Goal: Task Accomplishment & Management: Manage account settings

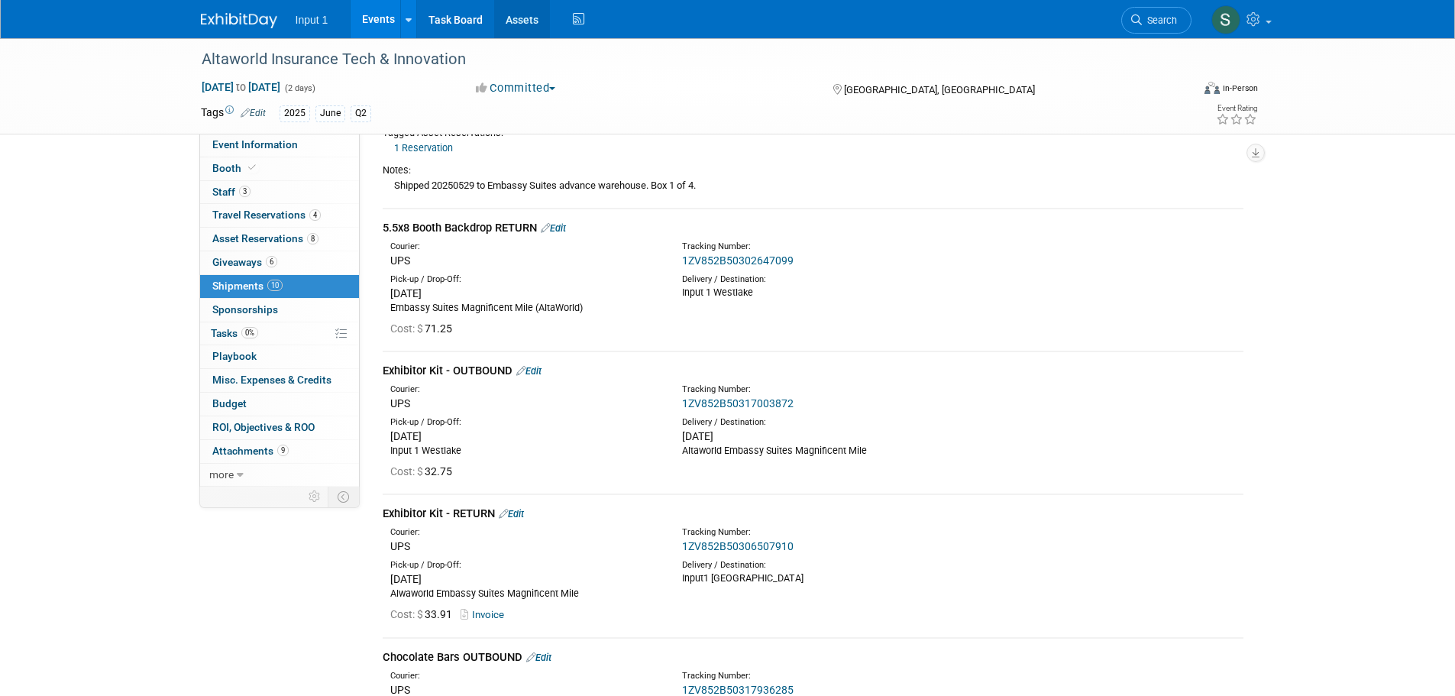
click at [546, 20] on link "Assets" at bounding box center [522, 19] width 56 height 38
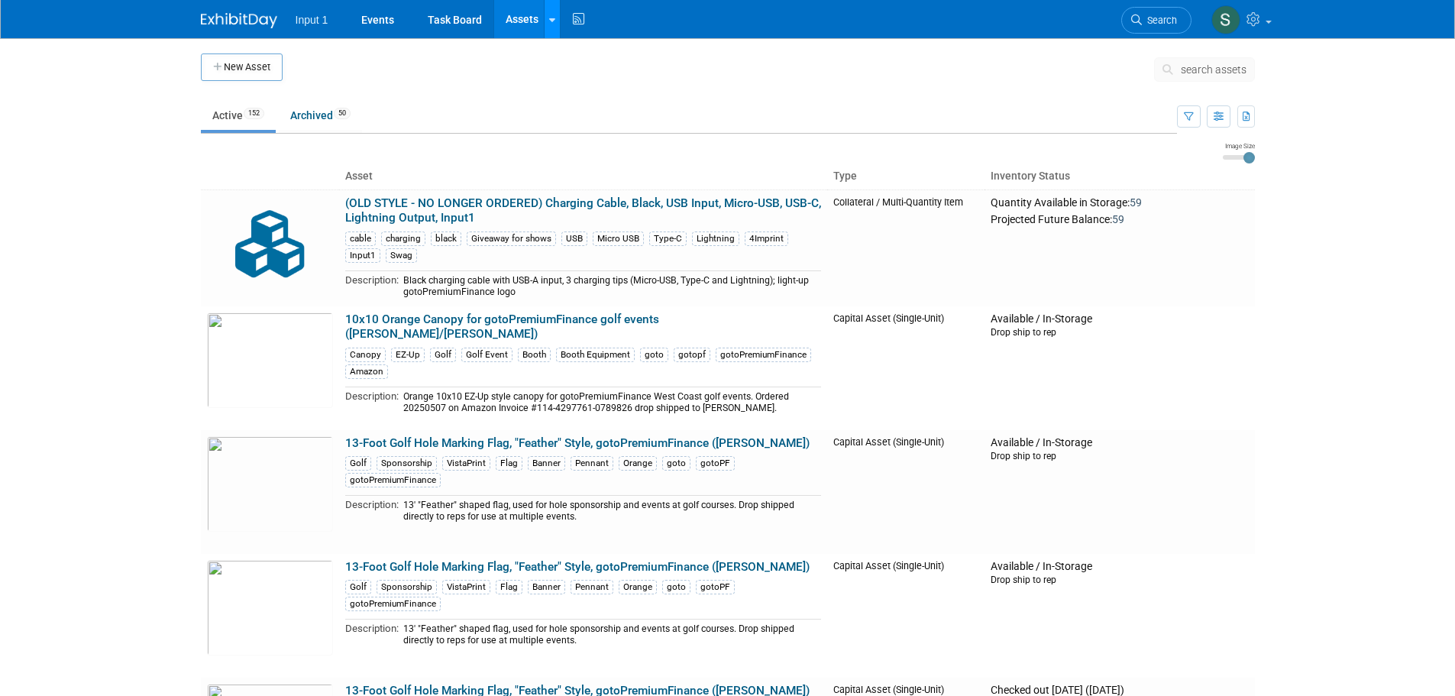
click at [557, 23] on link at bounding box center [552, 19] width 16 height 38
click at [598, 75] on link "Search Assets" at bounding box center [612, 76] width 135 height 21
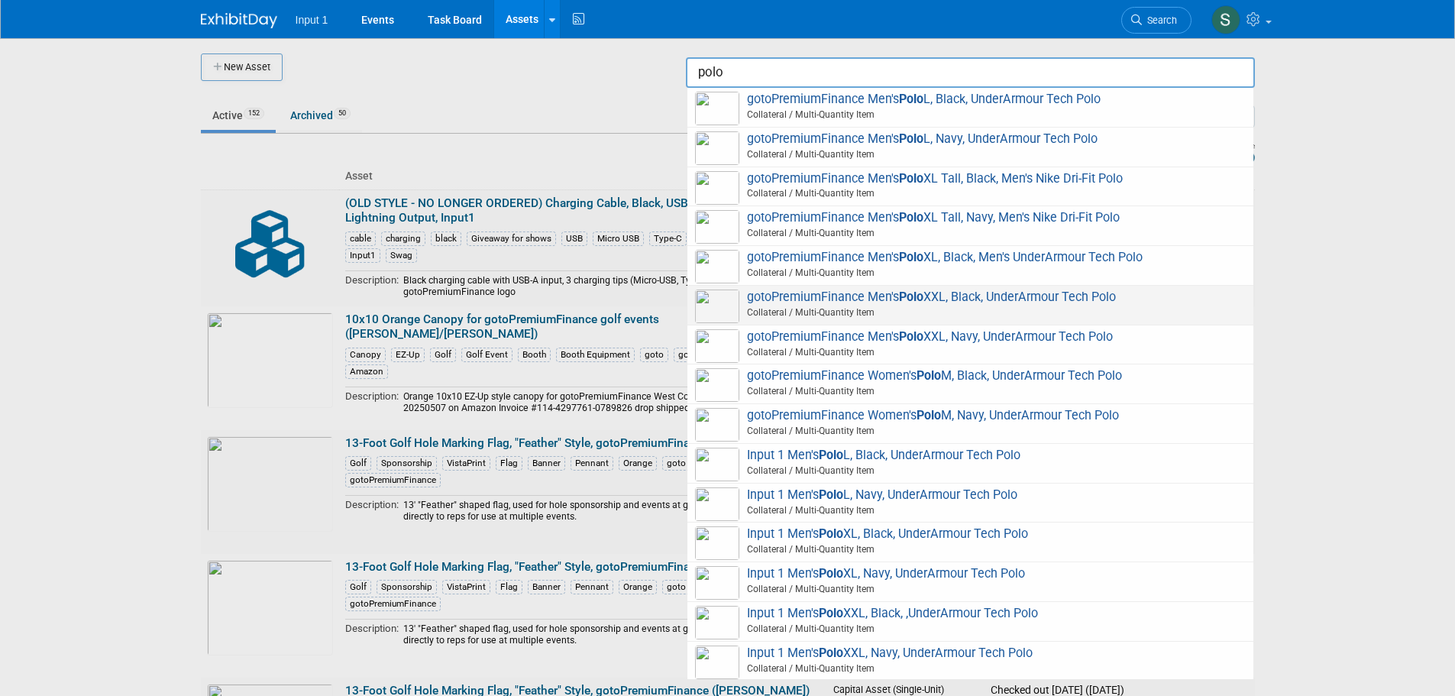
click at [876, 303] on span "gotoPremiumFinance Men's Polo XXL, Black, UnderArmour Tech Polo Collateral / Mu…" at bounding box center [970, 305] width 551 height 31
type input "gotoPremiumFinance Men&#39;s Polo XXL, Black, UnderArmour Tech Polo"
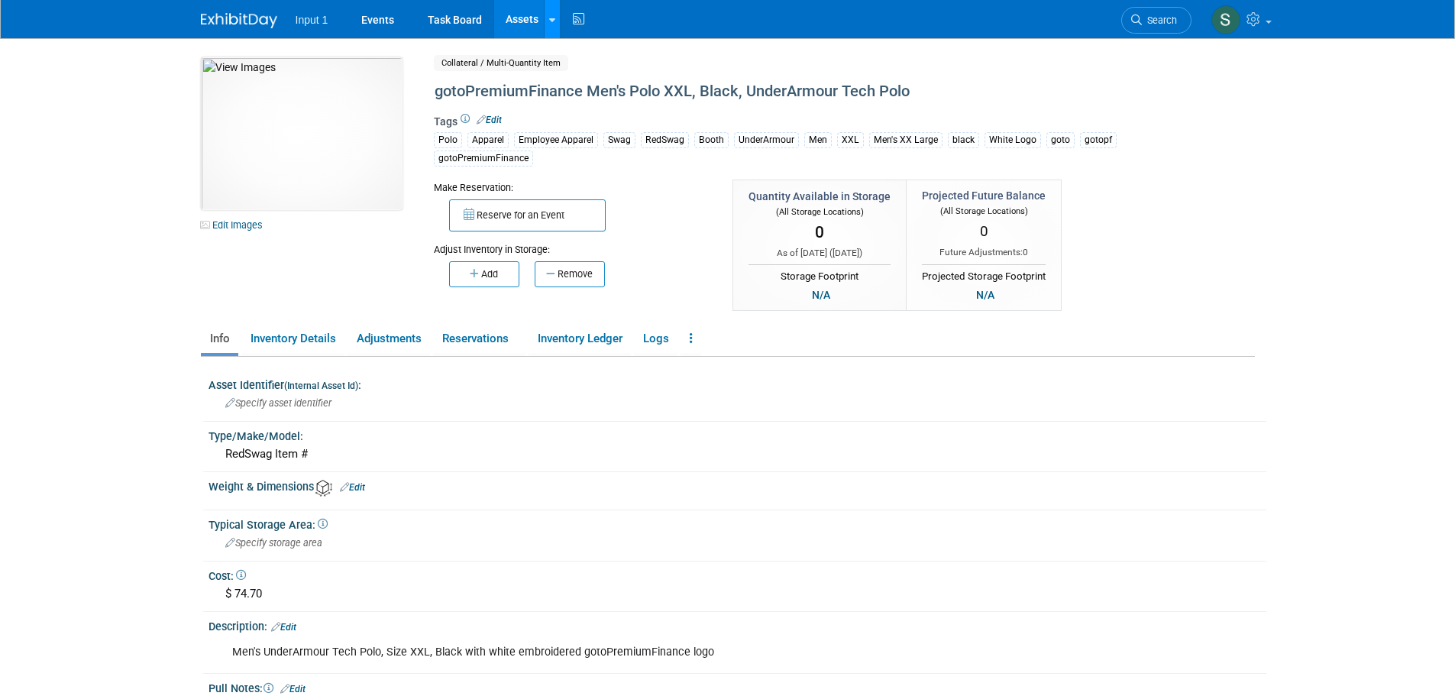
click at [552, 15] on icon at bounding box center [552, 20] width 6 height 10
click at [575, 77] on link "Search Assets" at bounding box center [612, 76] width 135 height 21
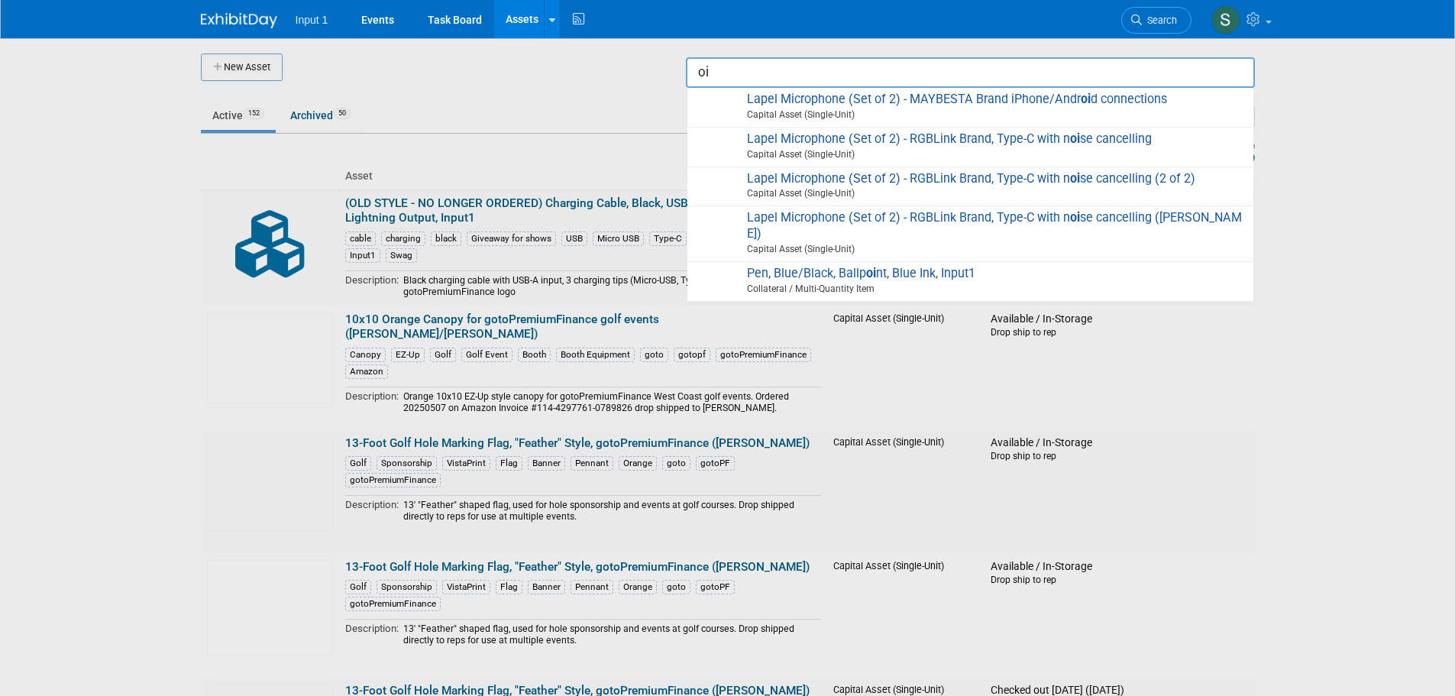
type input "o"
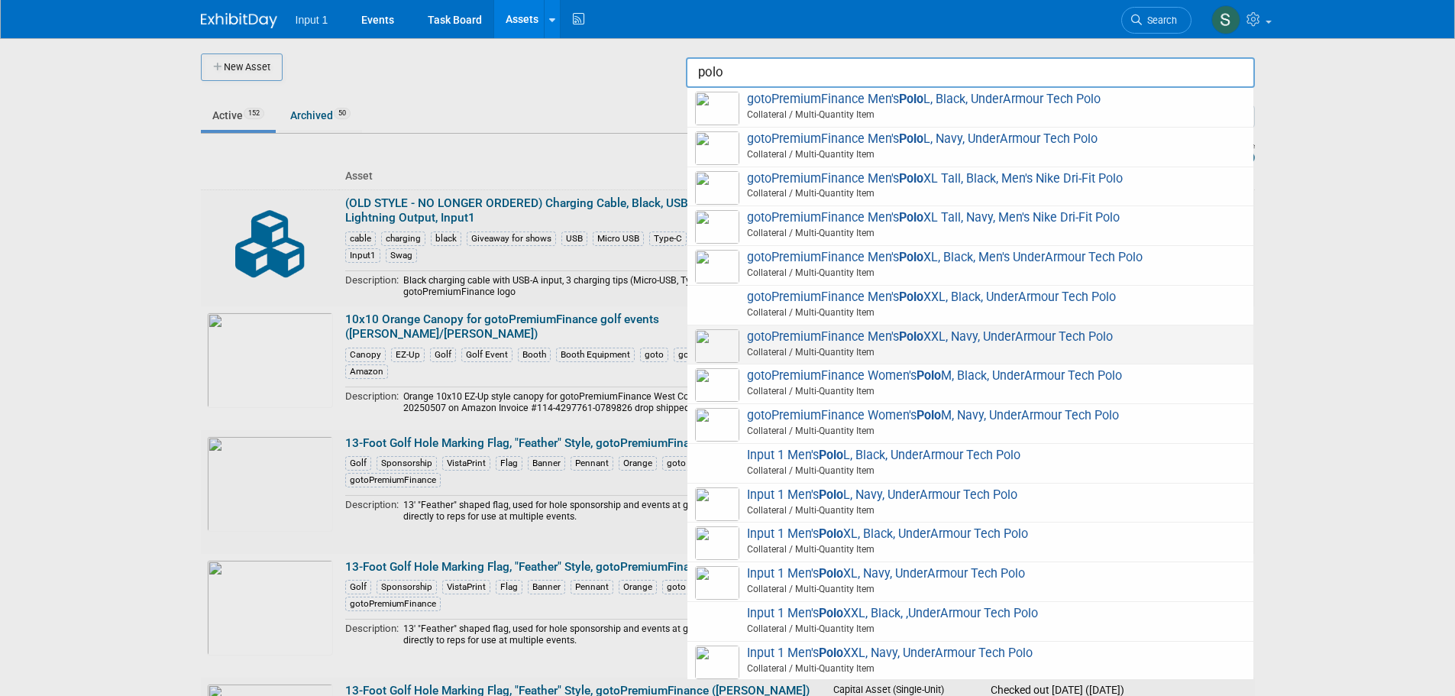
click at [928, 348] on span "Collateral / Multi-Quantity Item" at bounding box center [973, 352] width 546 height 14
type input "gotoPremiumFinance Men&#39;s Polo XXL, Navy, UnderArmour Tech Polo"
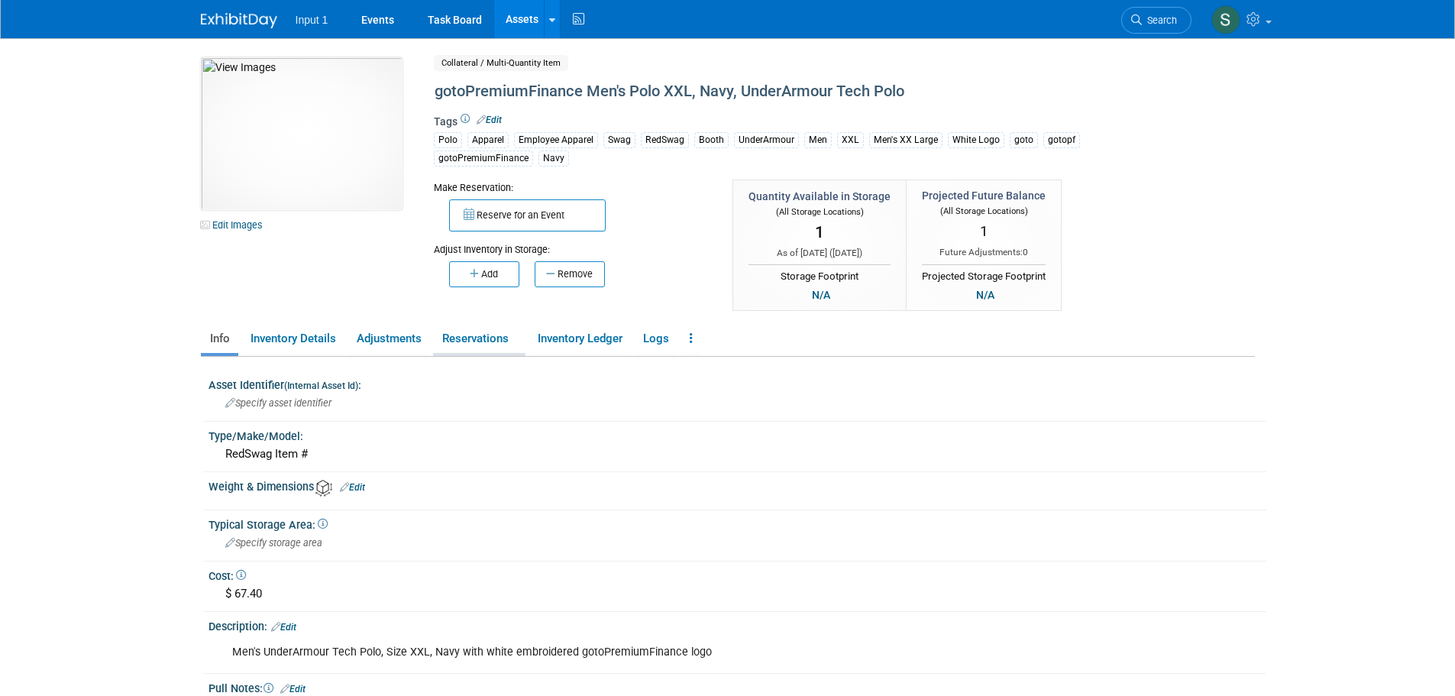
click at [485, 338] on link "Reservations" at bounding box center [479, 338] width 92 height 27
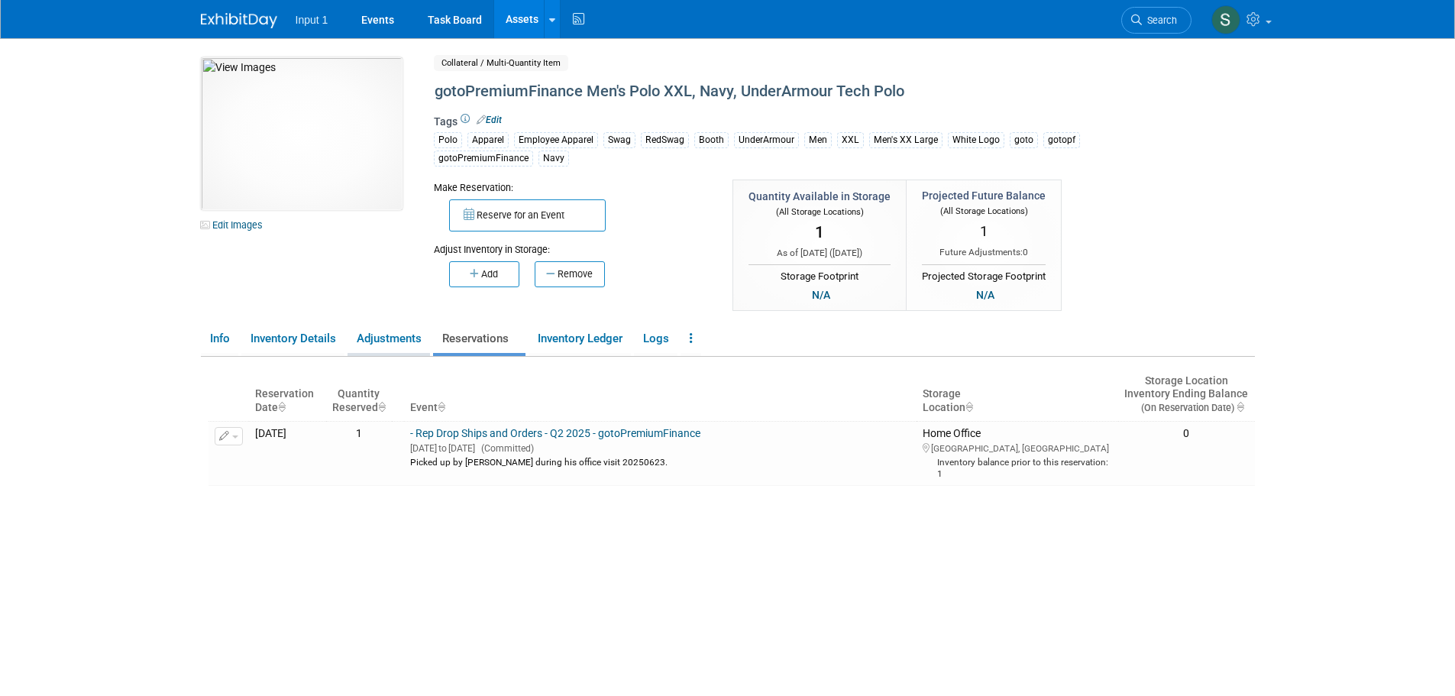
click at [405, 338] on link "Adjustments" at bounding box center [389, 338] width 83 height 27
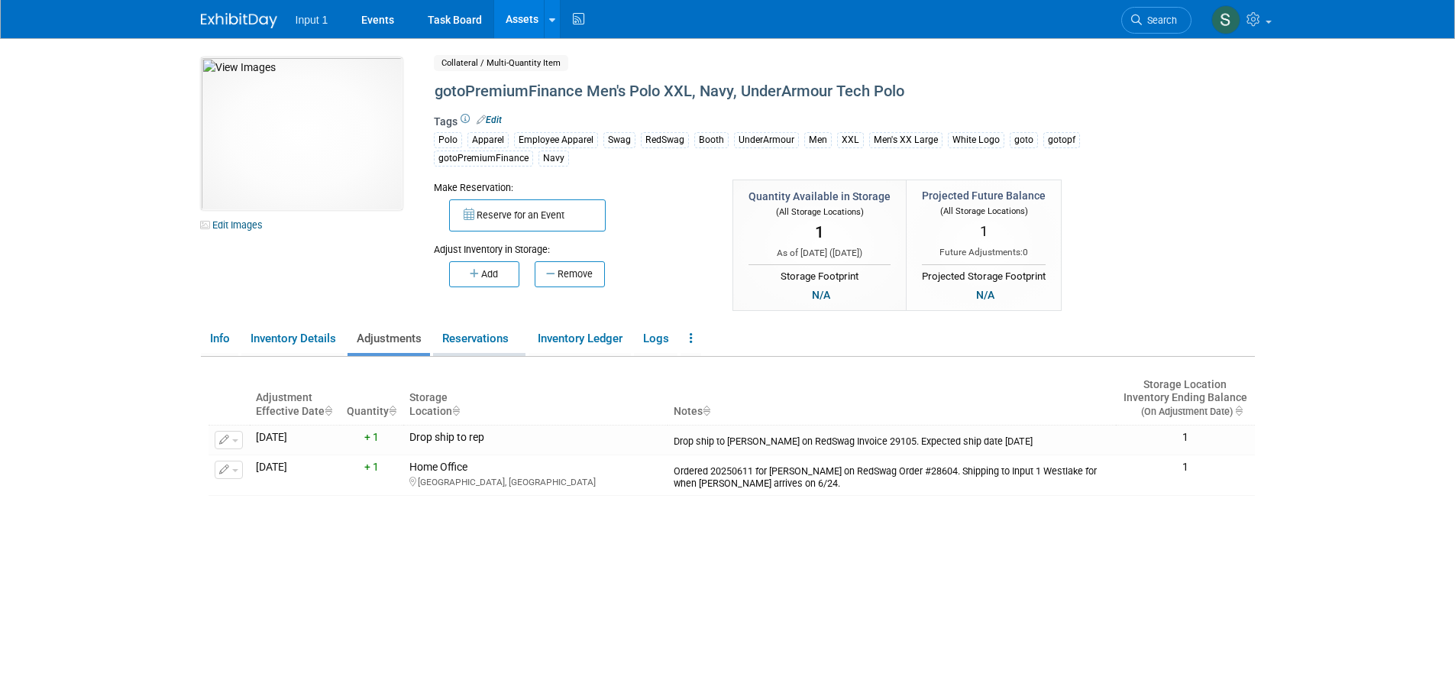
click at [491, 339] on link "Reservations" at bounding box center [479, 338] width 92 height 27
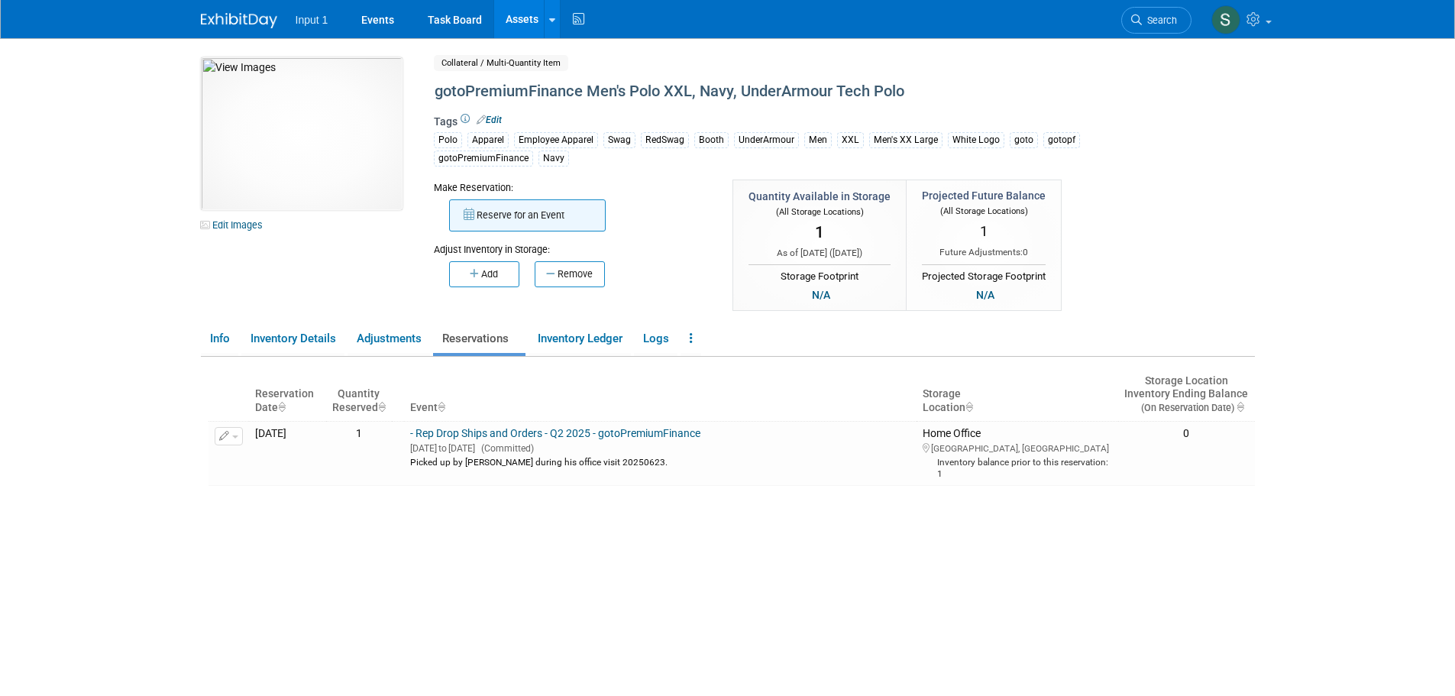
click at [530, 215] on button "Reserve for an Event" at bounding box center [527, 215] width 157 height 32
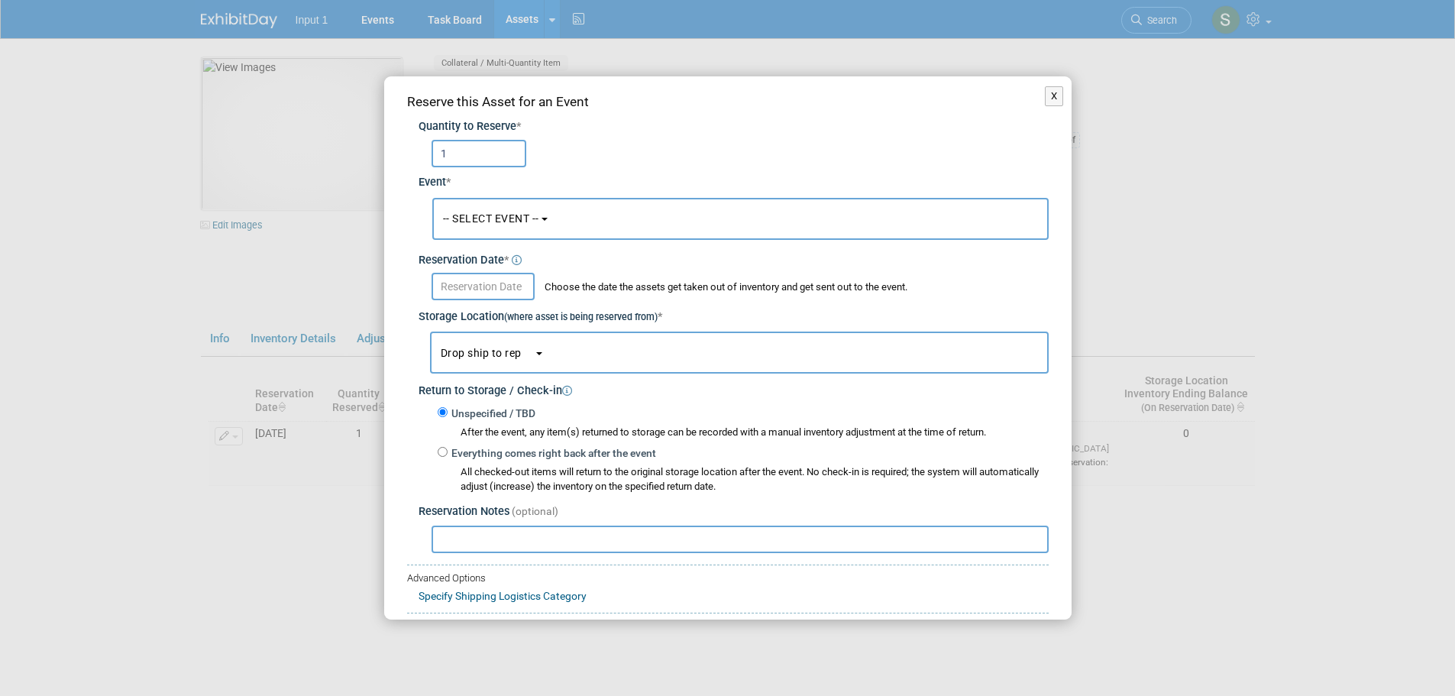
type input "1"
click at [520, 222] on span "-- SELECT EVENT --" at bounding box center [491, 218] width 96 height 12
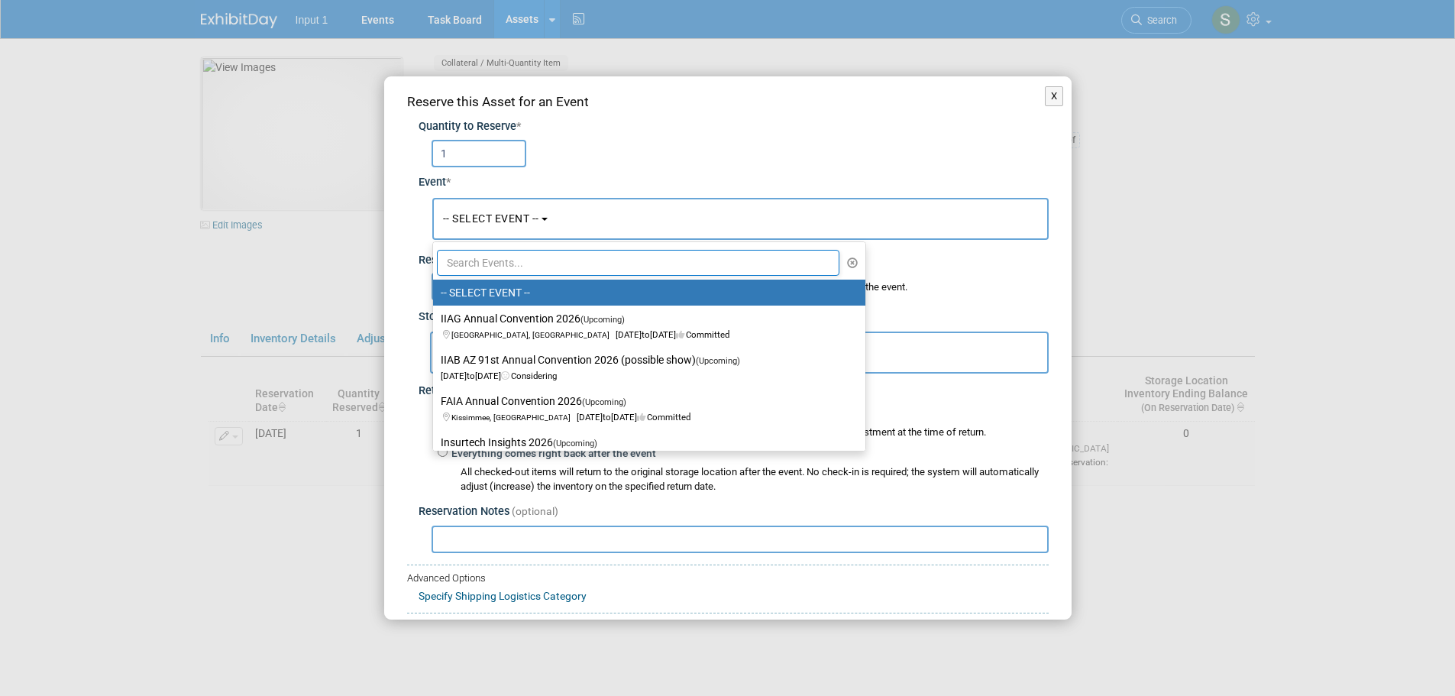
click at [503, 263] on input "text" at bounding box center [638, 263] width 403 height 26
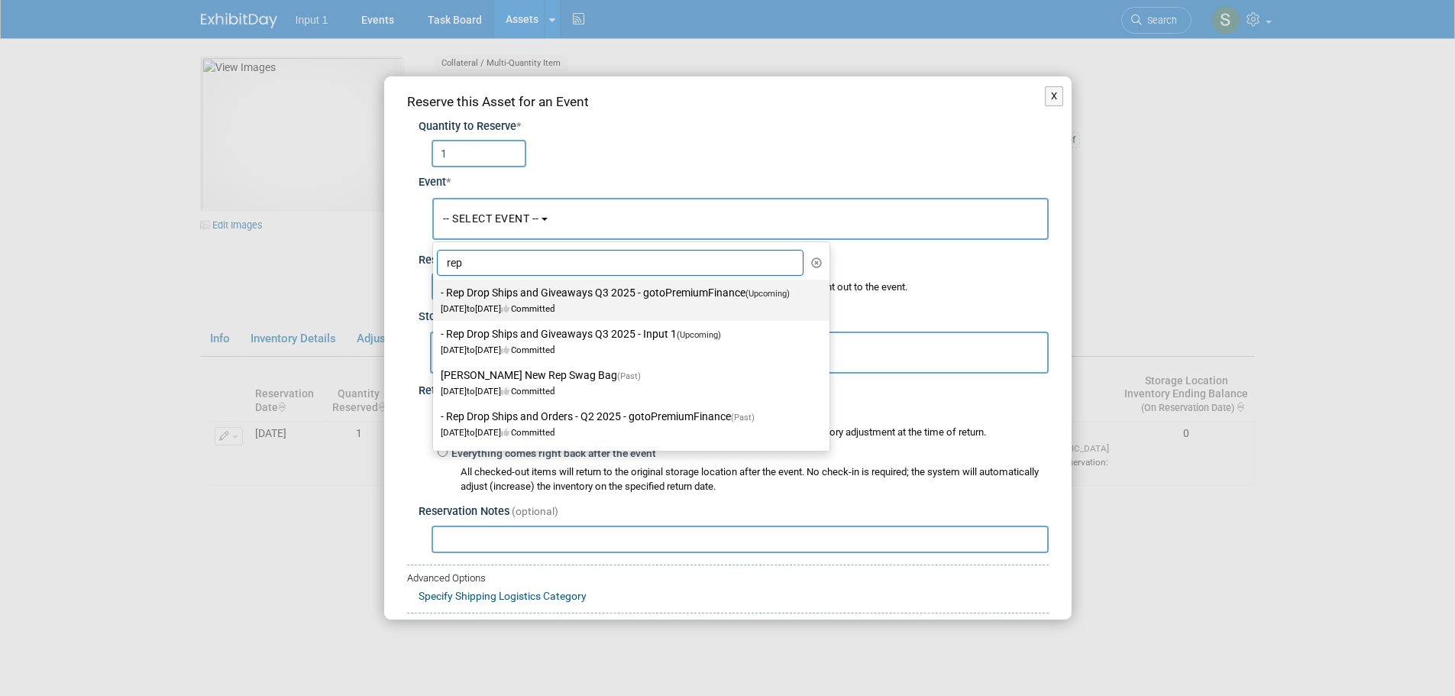
type input "rep"
click at [571, 297] on label "- Rep Drop Ships and Giveaways Q3 2025 - gotoPremiumFinance (Upcoming) [DATE] t…" at bounding box center [628, 300] width 374 height 35
click at [436, 297] on input "- Rep Drop Ships and Giveaways Q3 2025 - gotoPremiumFinance (Upcoming) [DATE] t…" at bounding box center [431, 293] width 10 height 10
select select "11146711"
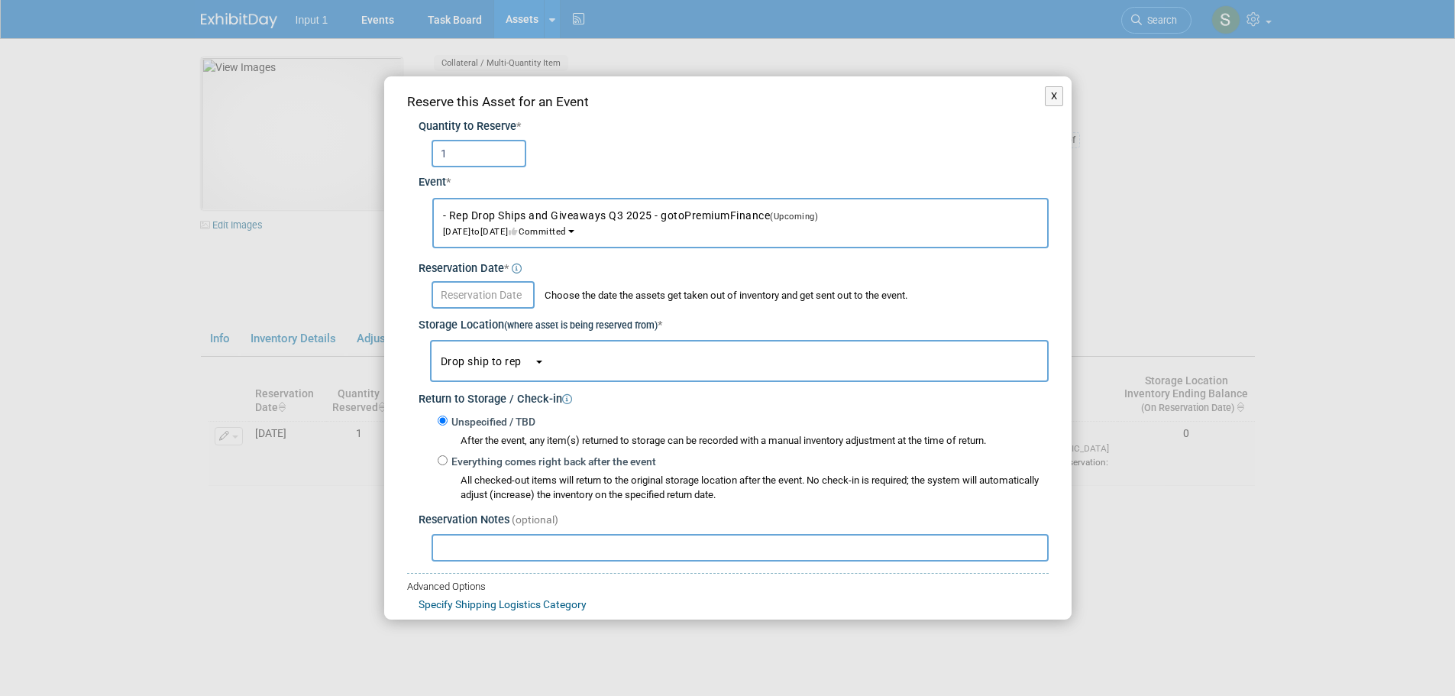
click at [477, 285] on input "text" at bounding box center [483, 295] width 103 height 28
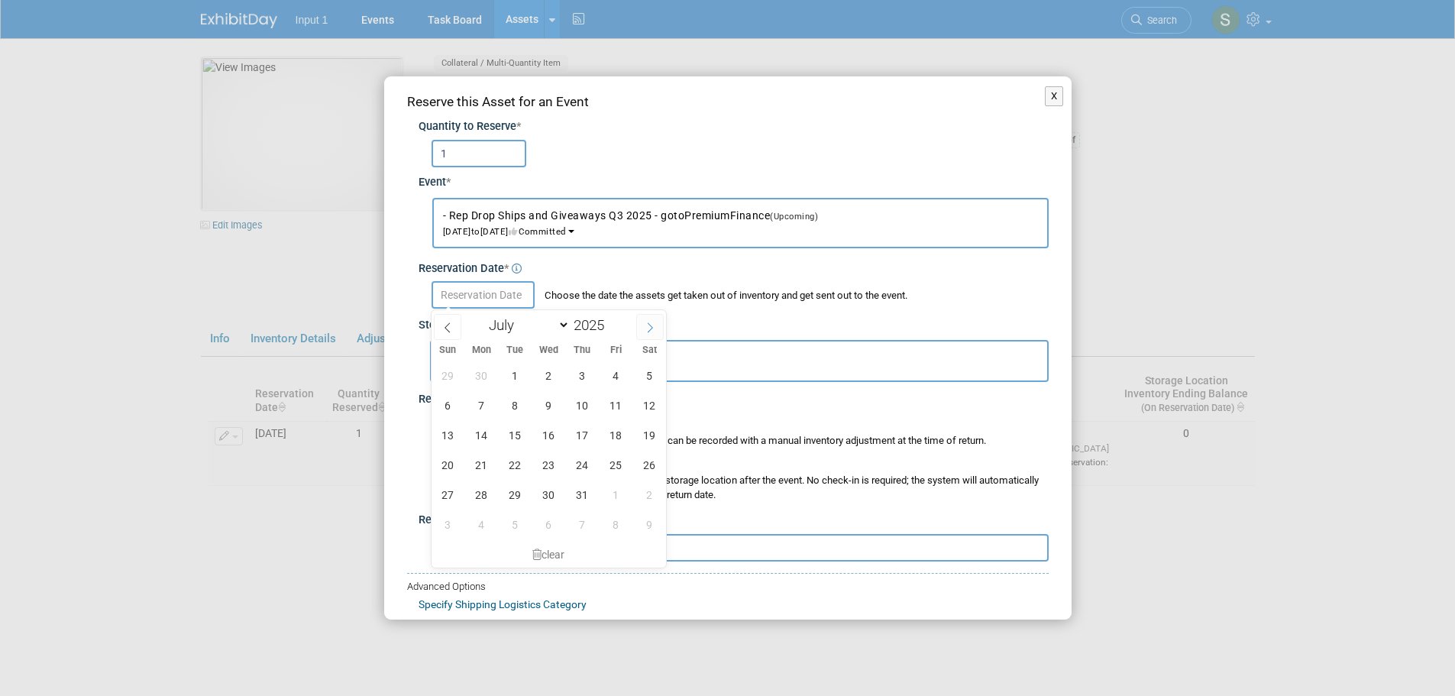
click at [651, 326] on icon at bounding box center [650, 327] width 11 height 11
select select "8"
click at [612, 431] on span "19" at bounding box center [616, 435] width 30 height 30
type input "Sep 19, 2025"
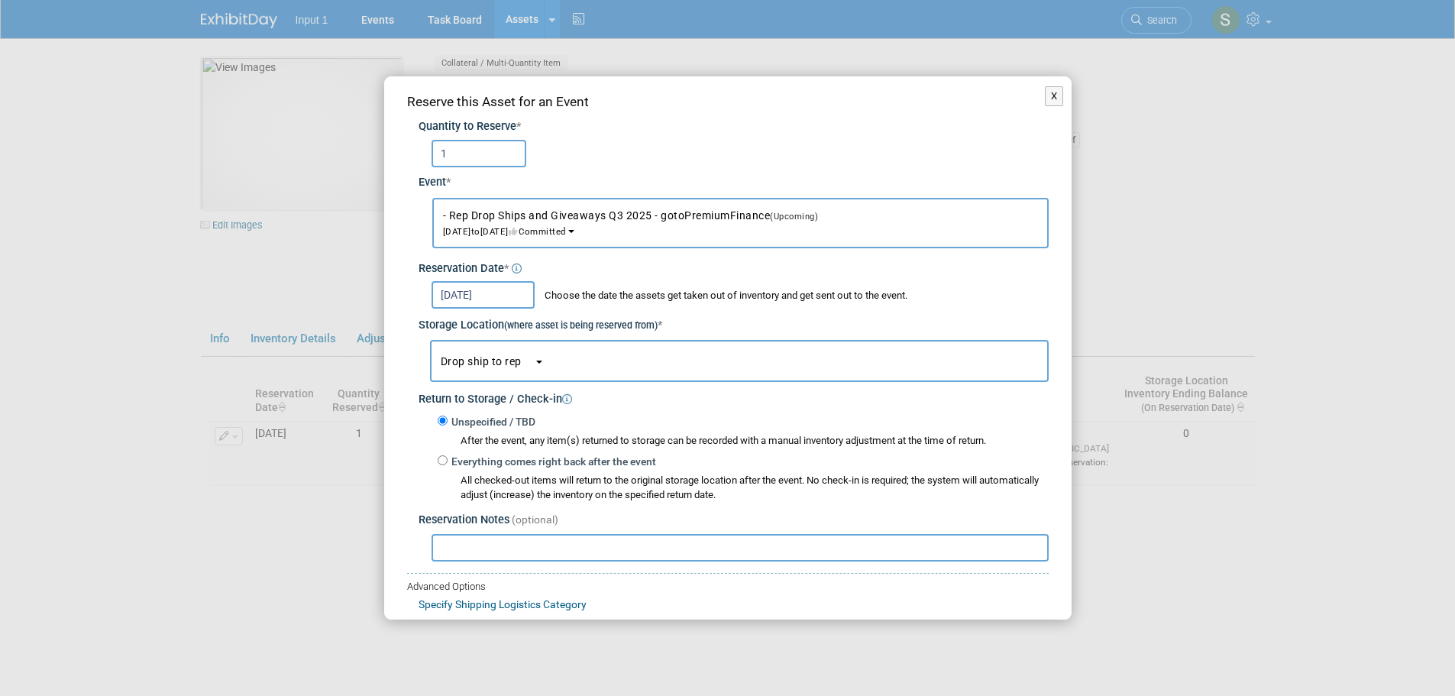
click at [473, 559] on input "text" at bounding box center [740, 548] width 617 height 28
click at [444, 545] on input "Shipped 20250915" at bounding box center [740, 548] width 617 height 28
click at [604, 541] on input "Drop shipped 20250915" at bounding box center [740, 548] width 617 height 28
paste input "1ZC3B9170306646686"
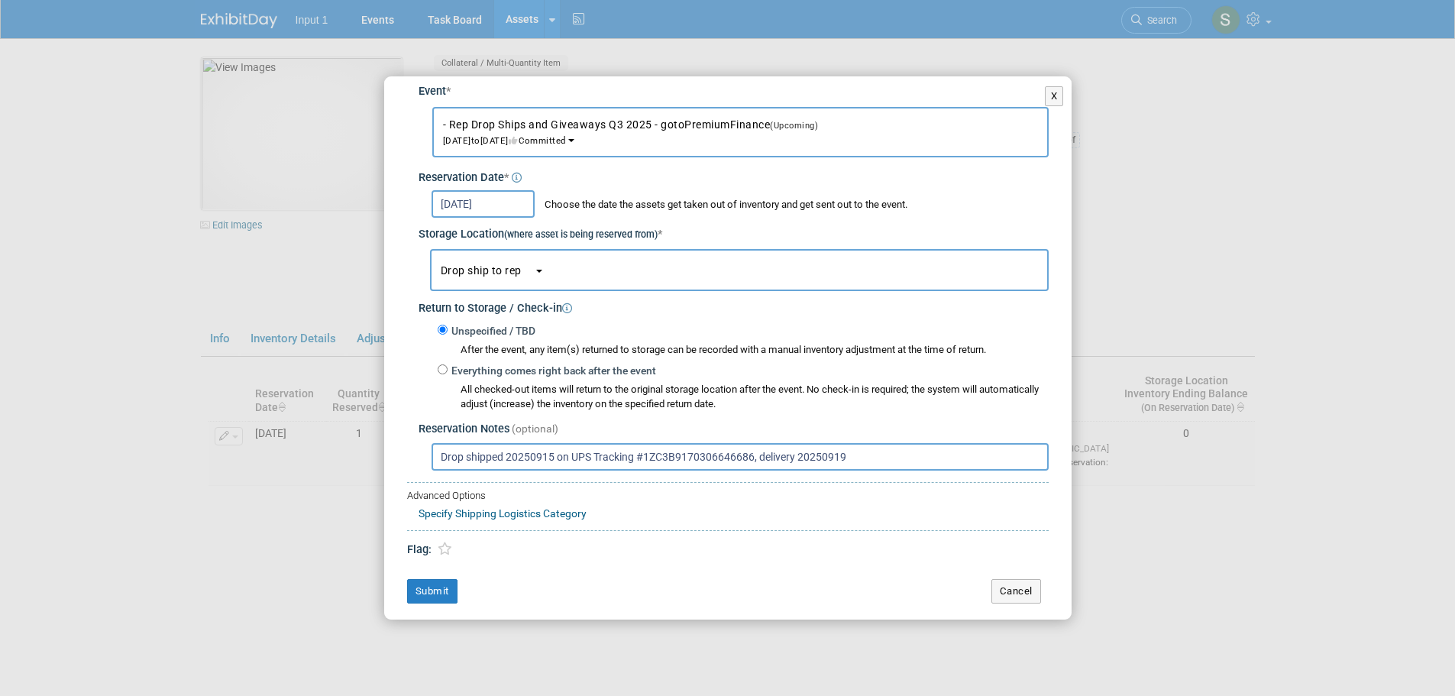
scroll to position [76, 0]
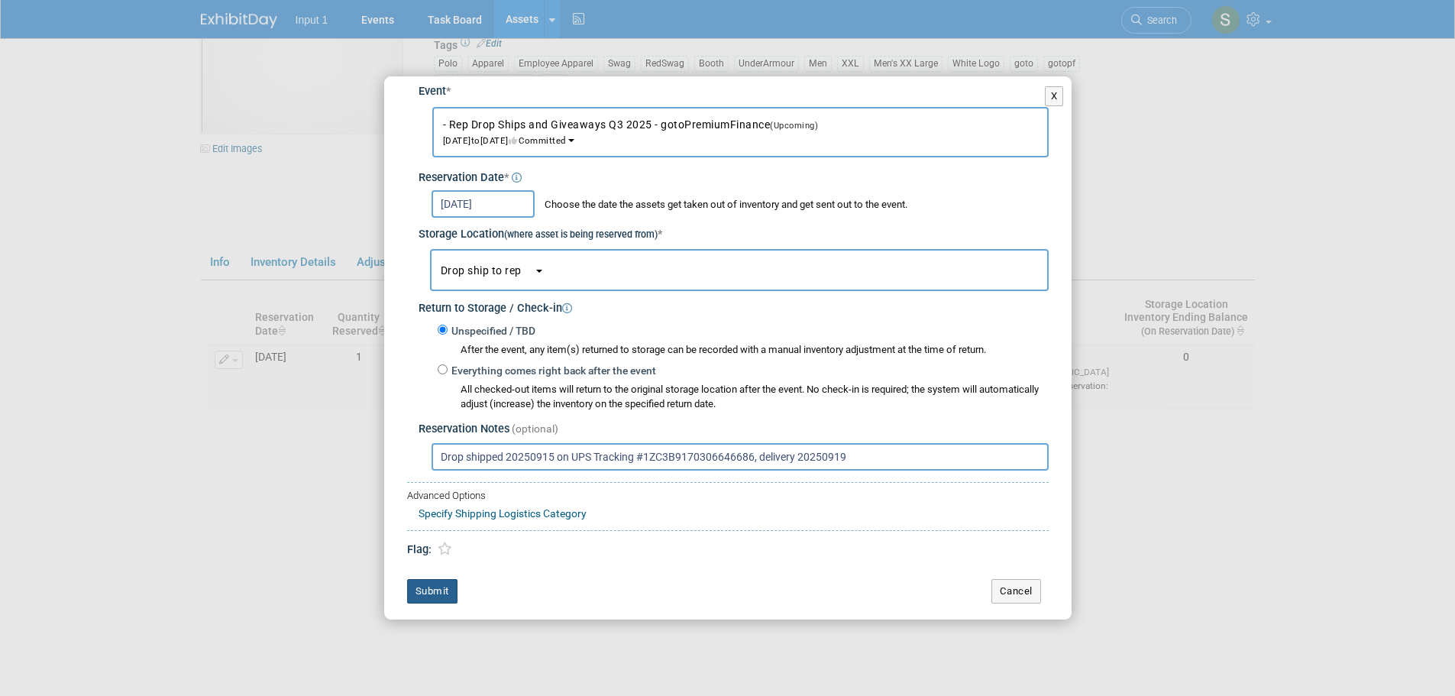
type input "Drop shipped 20250915 on UPS Tracking #1ZC3B9170306646686, delivery 20250919"
click at [434, 591] on button "Submit" at bounding box center [432, 591] width 50 height 24
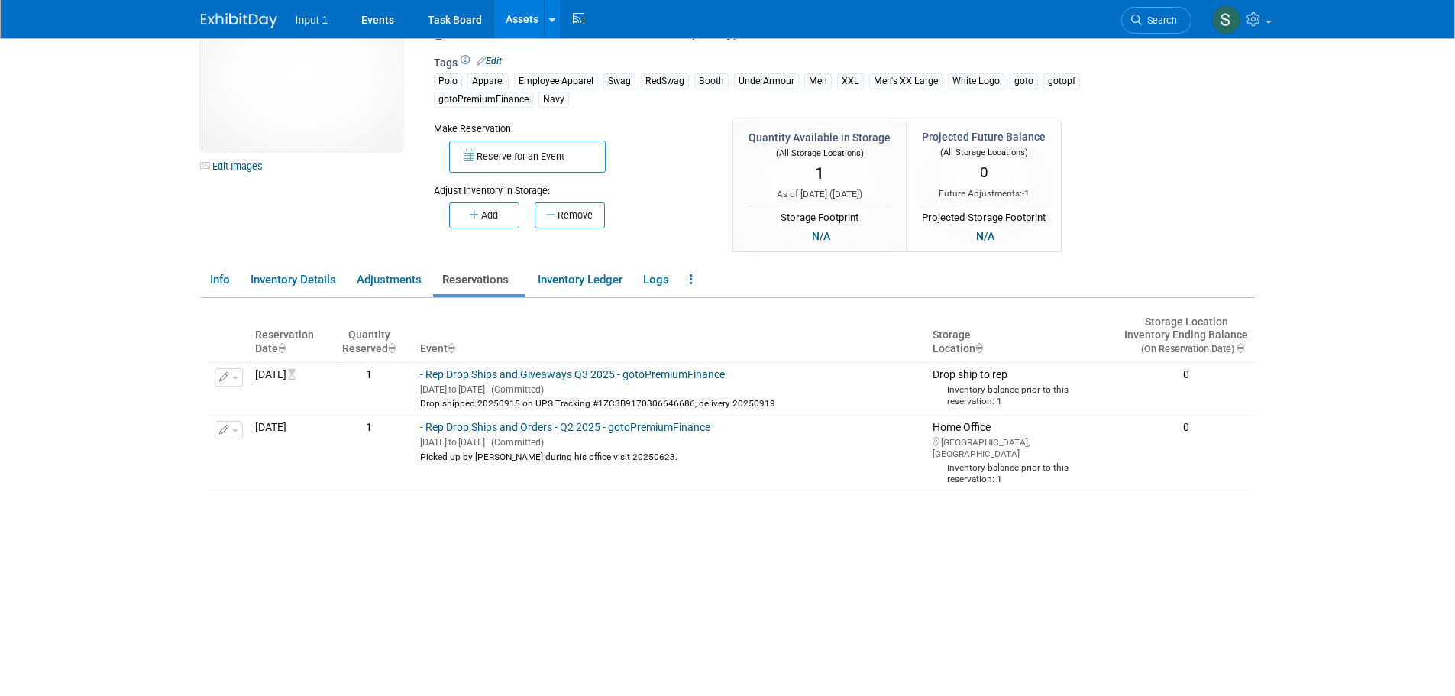
scroll to position [0, 0]
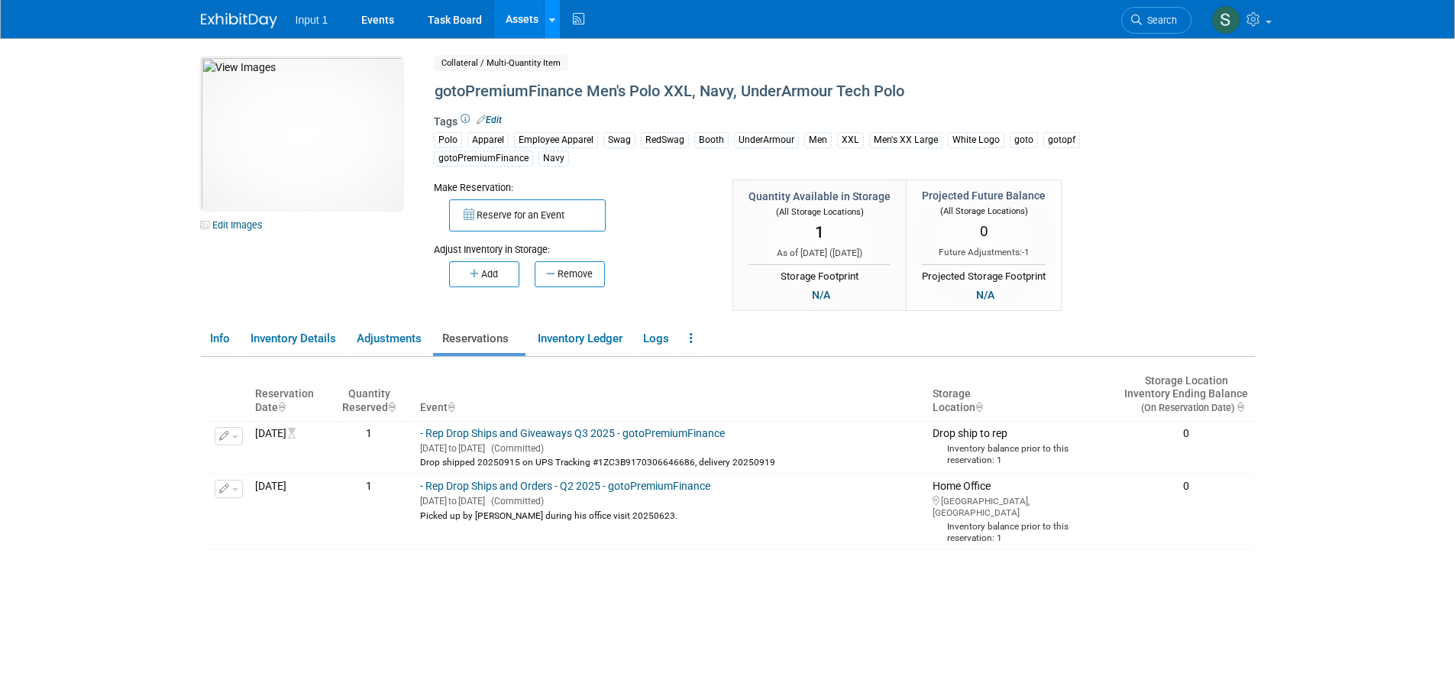
click at [555, 24] on link at bounding box center [552, 19] width 16 height 38
click at [582, 81] on link "Search Assets" at bounding box center [612, 76] width 135 height 21
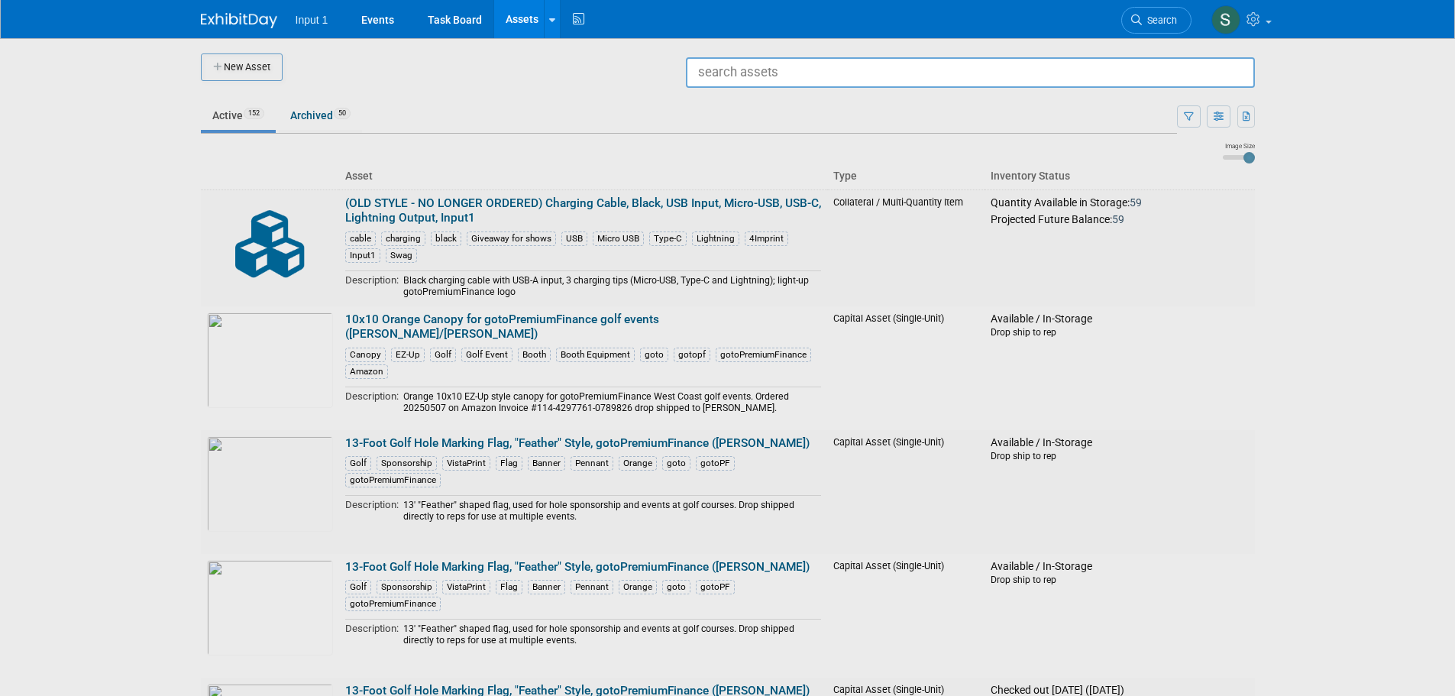
click at [792, 79] on input "text" at bounding box center [970, 72] width 569 height 31
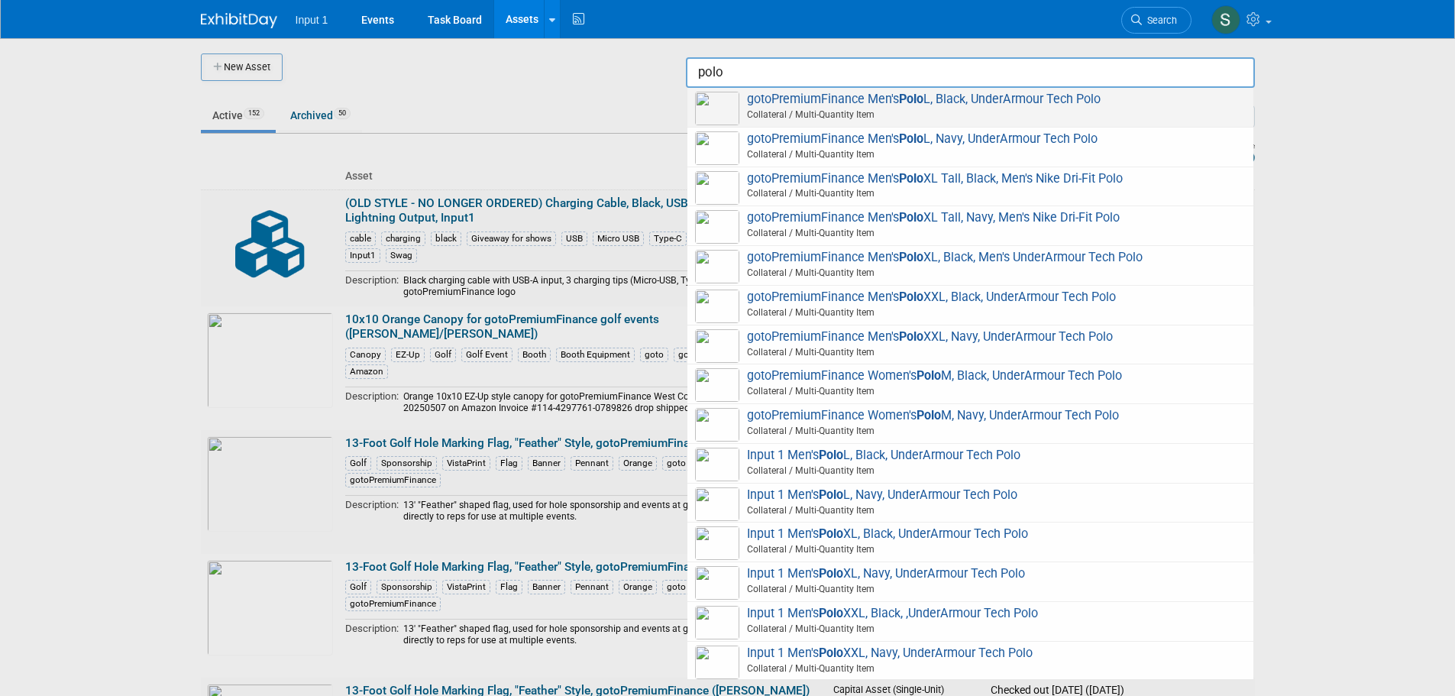
click at [876, 106] on span "gotoPremiumFinance Men's Polo L, Black, UnderArmour Tech Polo Collateral / Mult…" at bounding box center [970, 107] width 551 height 31
type input "gotoPremiumFinance Men&#39;s Polo L, Black, UnderArmour Tech Polo"
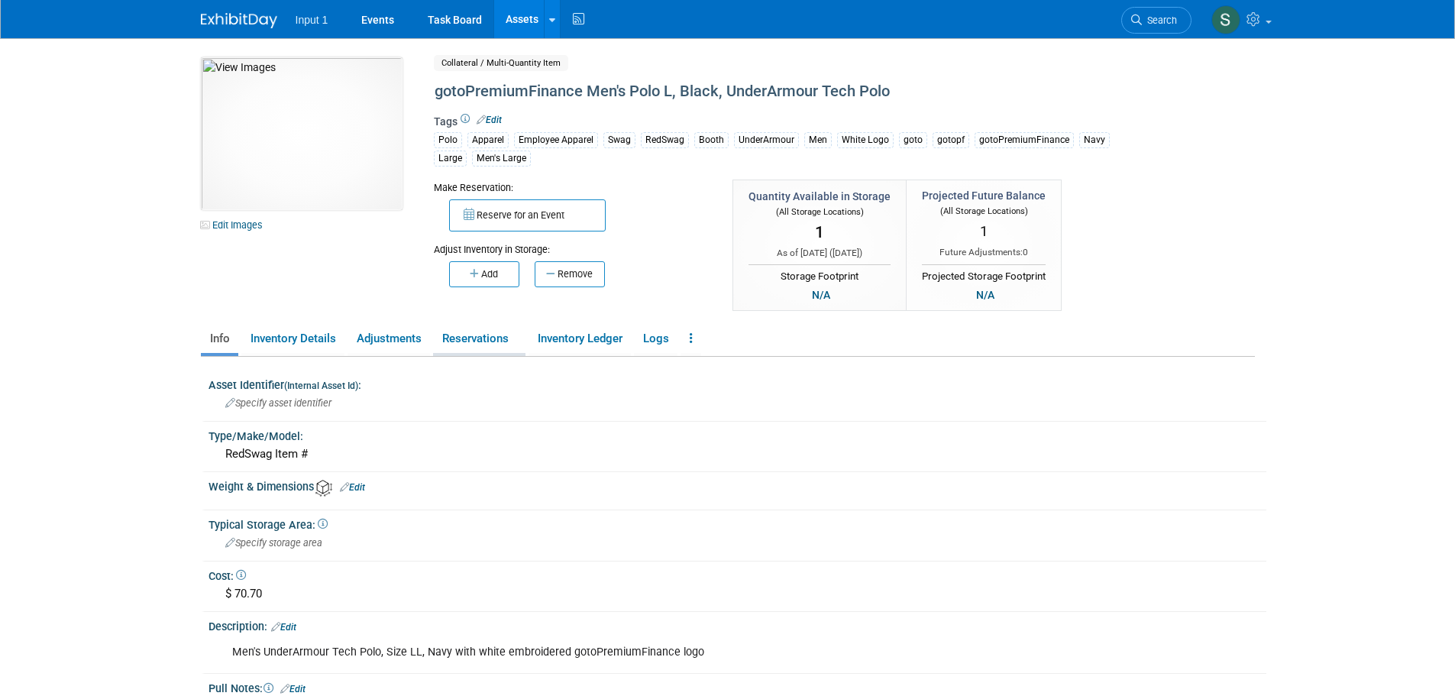
click at [455, 339] on link "Reservations" at bounding box center [479, 338] width 92 height 27
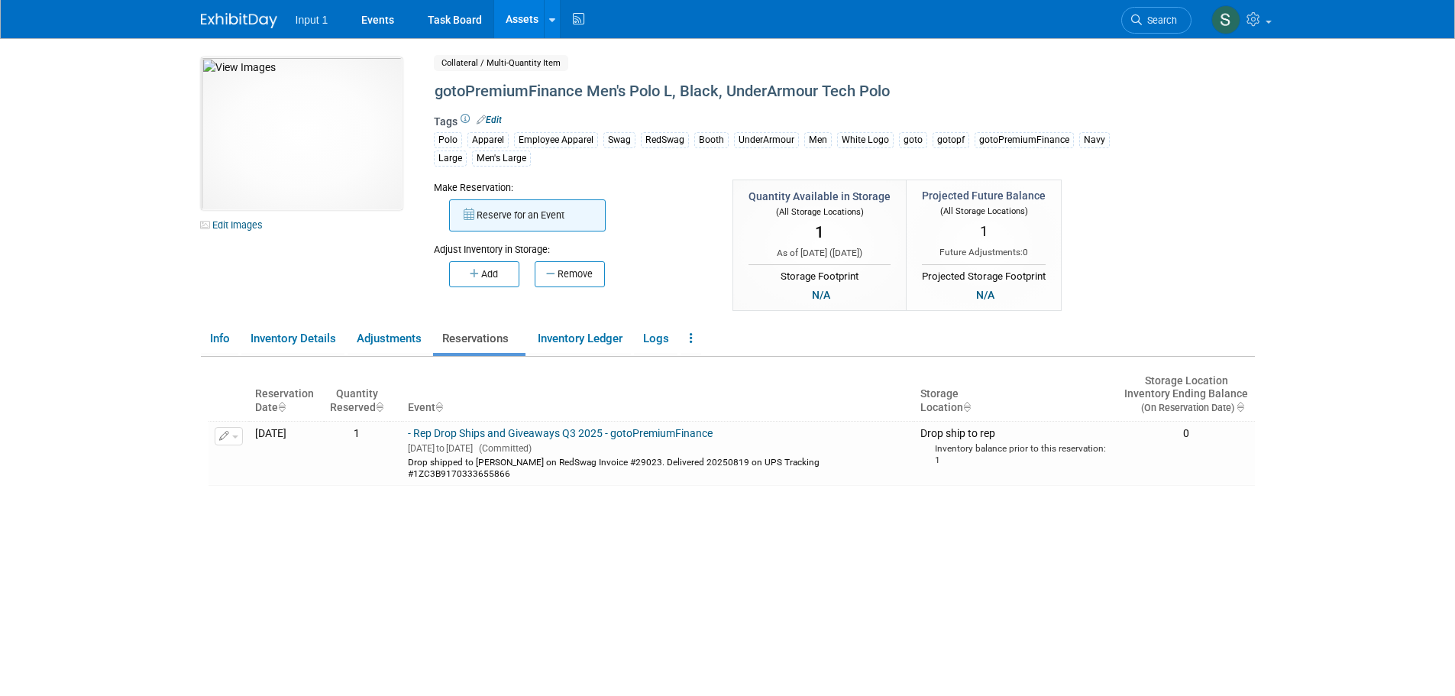
click at [530, 215] on button "Reserve for an Event" at bounding box center [527, 215] width 157 height 32
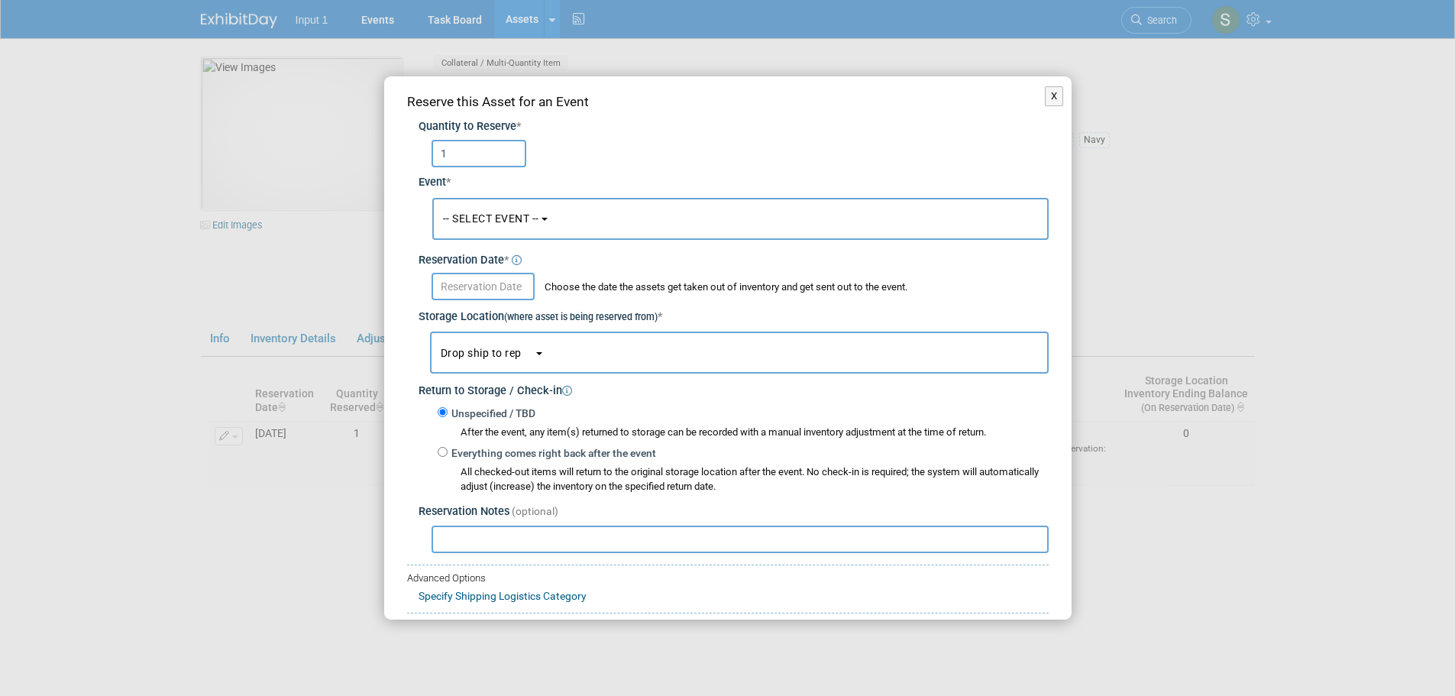
type input "1"
click at [559, 219] on button "-- SELECT EVENT --" at bounding box center [740, 219] width 617 height 42
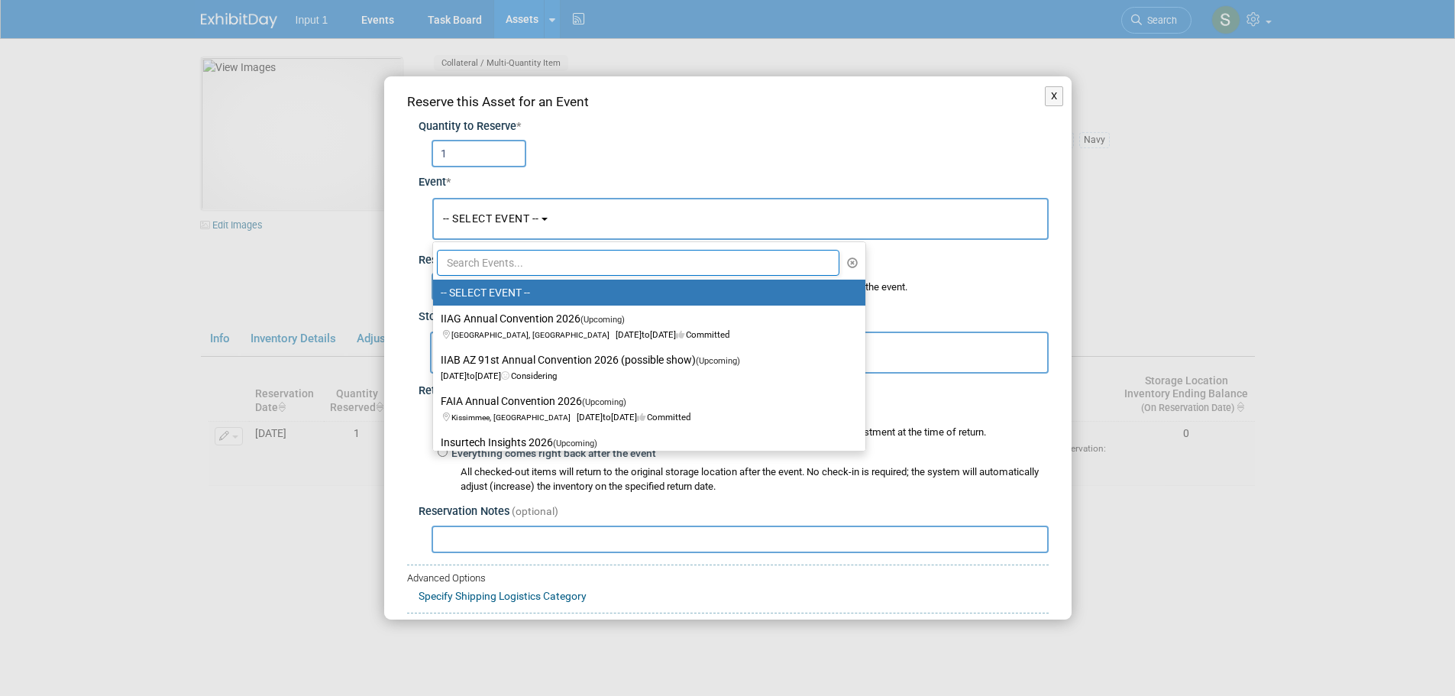
click at [483, 271] on input "text" at bounding box center [638, 263] width 403 height 26
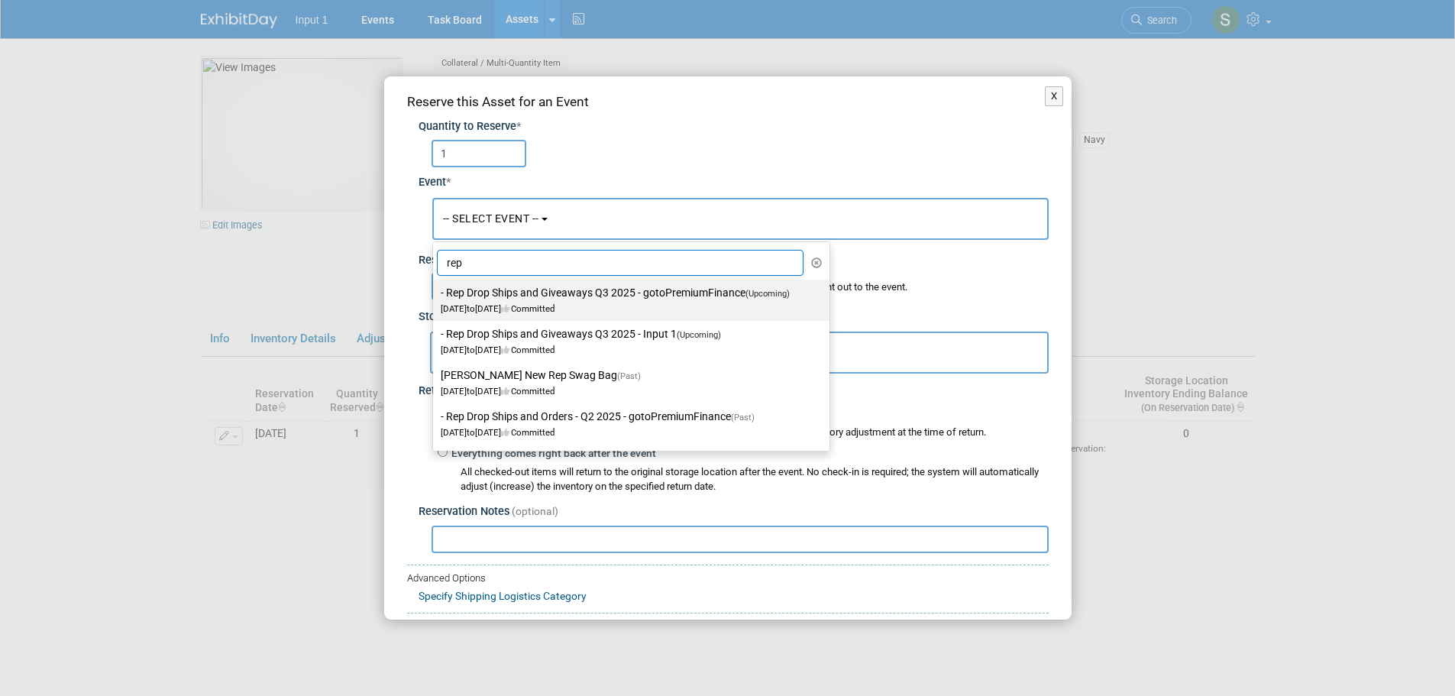
type input "rep"
click at [524, 297] on label "- Rep Drop Ships and Giveaways Q3 2025 - gotoPremiumFinance (Upcoming) [DATE] t…" at bounding box center [628, 300] width 374 height 35
click at [436, 297] on input "- Rep Drop Ships and Giveaways Q3 2025 - gotoPremiumFinance (Upcoming) [DATE] t…" at bounding box center [431, 293] width 10 height 10
select select "11146711"
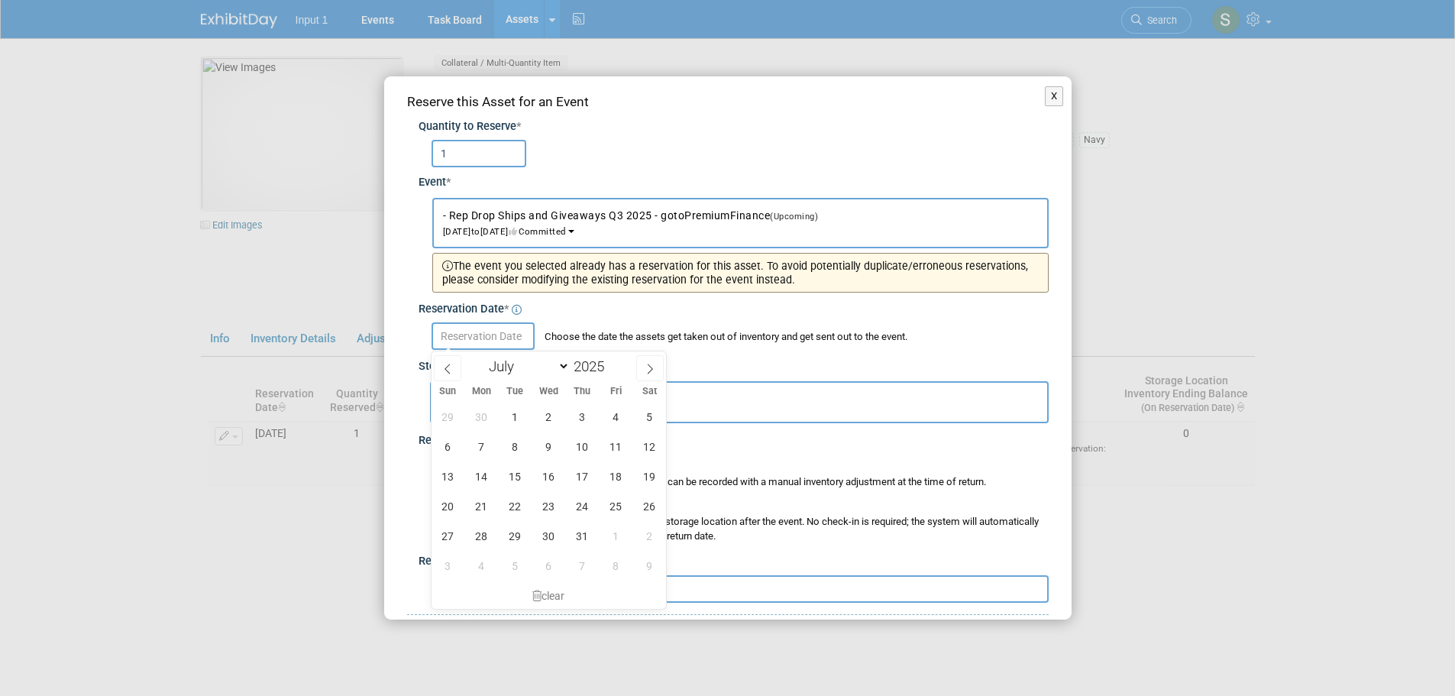
click at [485, 333] on input "text" at bounding box center [483, 336] width 103 height 28
click at [656, 364] on icon at bounding box center [650, 369] width 11 height 11
click at [646, 370] on icon at bounding box center [650, 369] width 11 height 11
select select "8"
click at [485, 474] on span "15" at bounding box center [482, 476] width 30 height 30
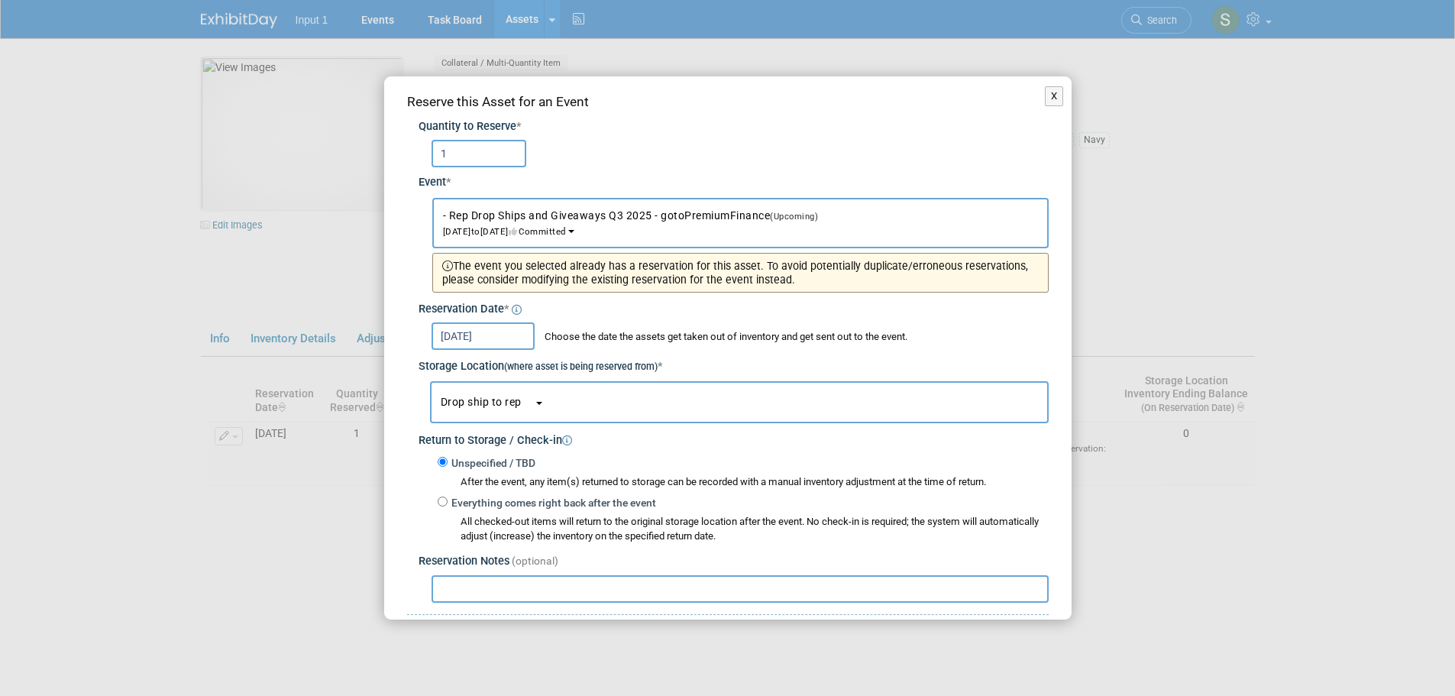
click at [465, 333] on input "[DATE]" at bounding box center [483, 336] width 103 height 28
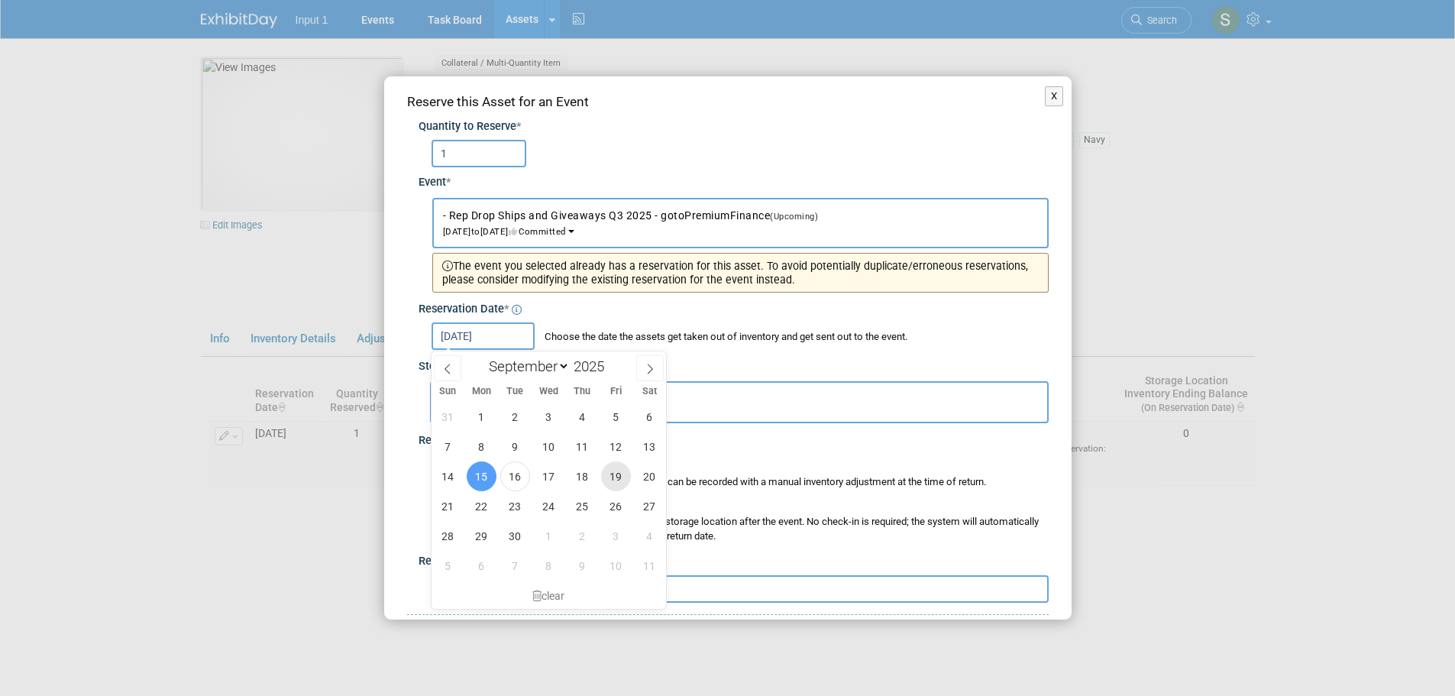
click at [621, 480] on span "19" at bounding box center [616, 476] width 30 height 30
type input "Sep 19, 2025"
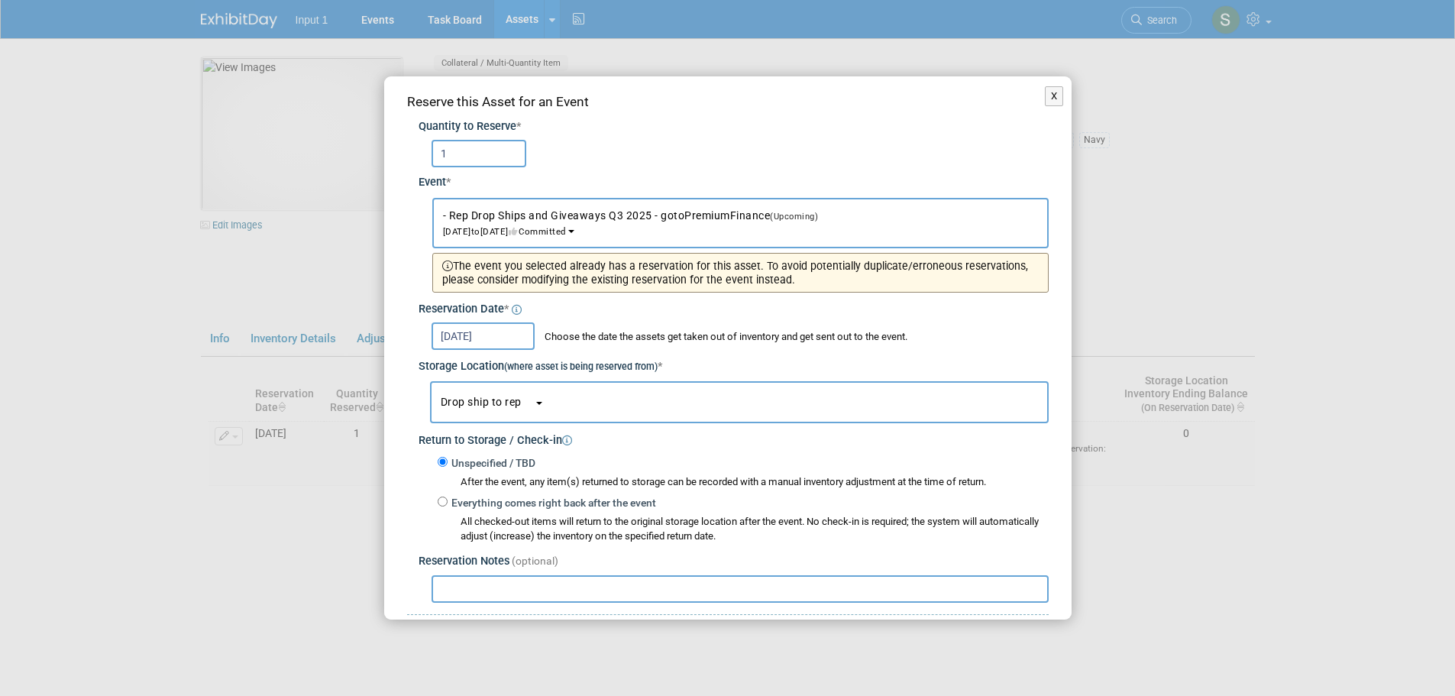
click at [529, 572] on div at bounding box center [734, 586] width 630 height 33
click at [481, 596] on input "text" at bounding box center [740, 589] width 617 height 28
paste input "1ZC3B9170301853498"
click at [742, 590] on input "Drop shipped to Troy on UPS Tracking #1ZC3B9170301853498, delivery date 20250919" at bounding box center [740, 589] width 617 height 28
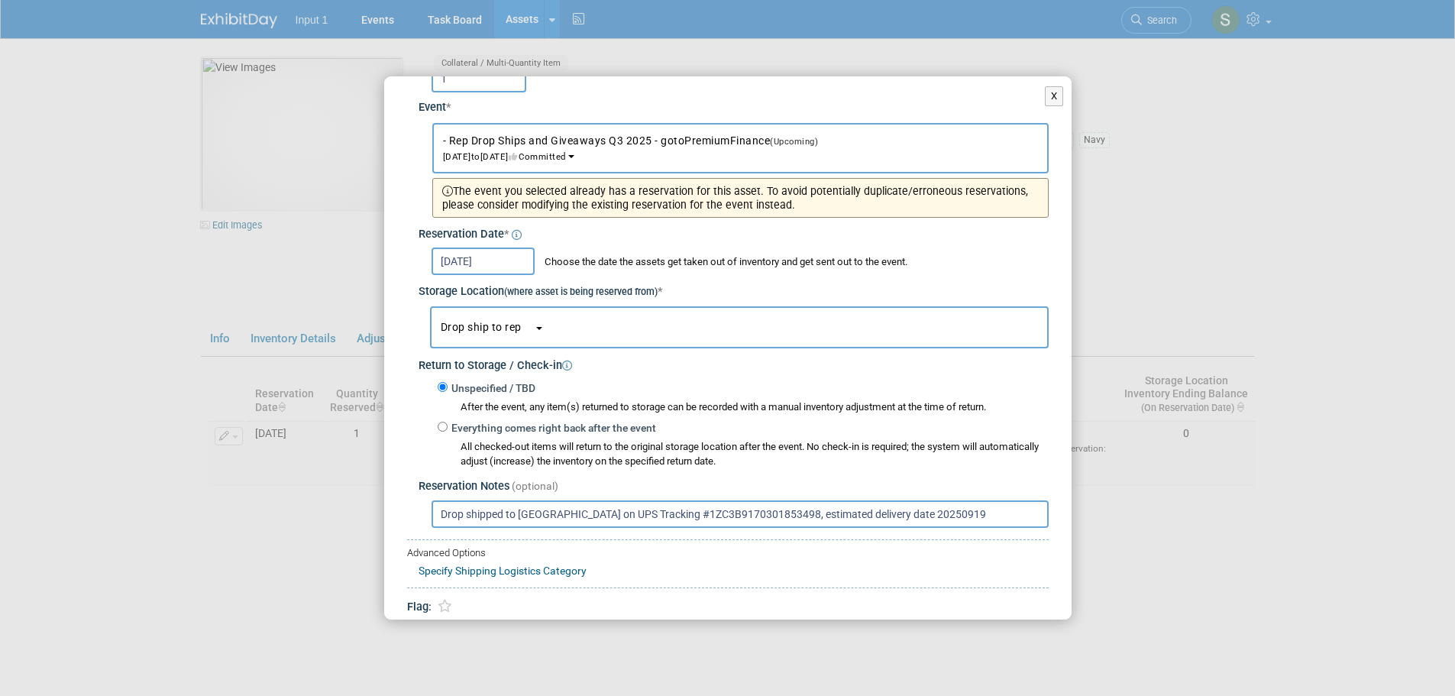
scroll to position [132, 0]
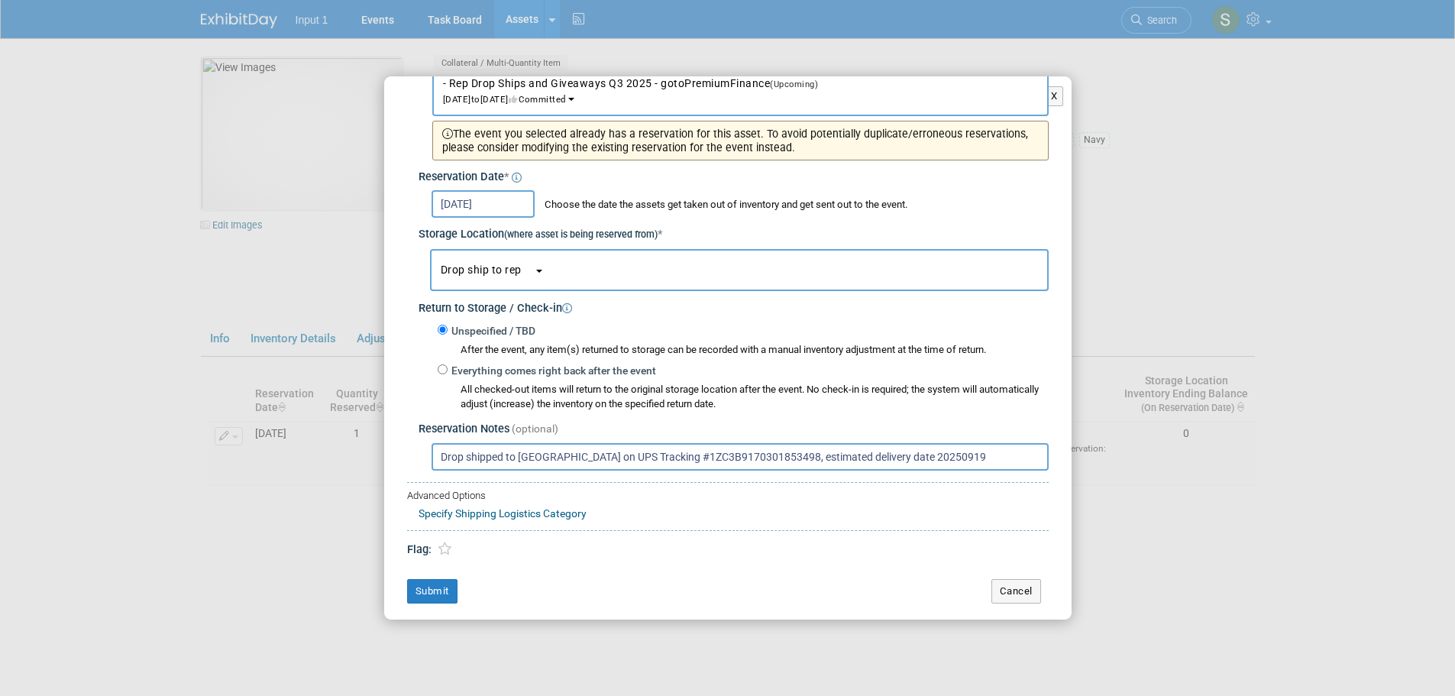
click at [710, 455] on input "Drop shipped to [GEOGRAPHIC_DATA] on UPS Tracking #1ZC3B9170301853498, estimate…" at bounding box center [740, 457] width 617 height 28
type input "Drop shipped to [GEOGRAPHIC_DATA] on UPS Tracking #1ZC3B9170301853498, estimate…"
click at [432, 590] on button "Submit" at bounding box center [432, 591] width 50 height 24
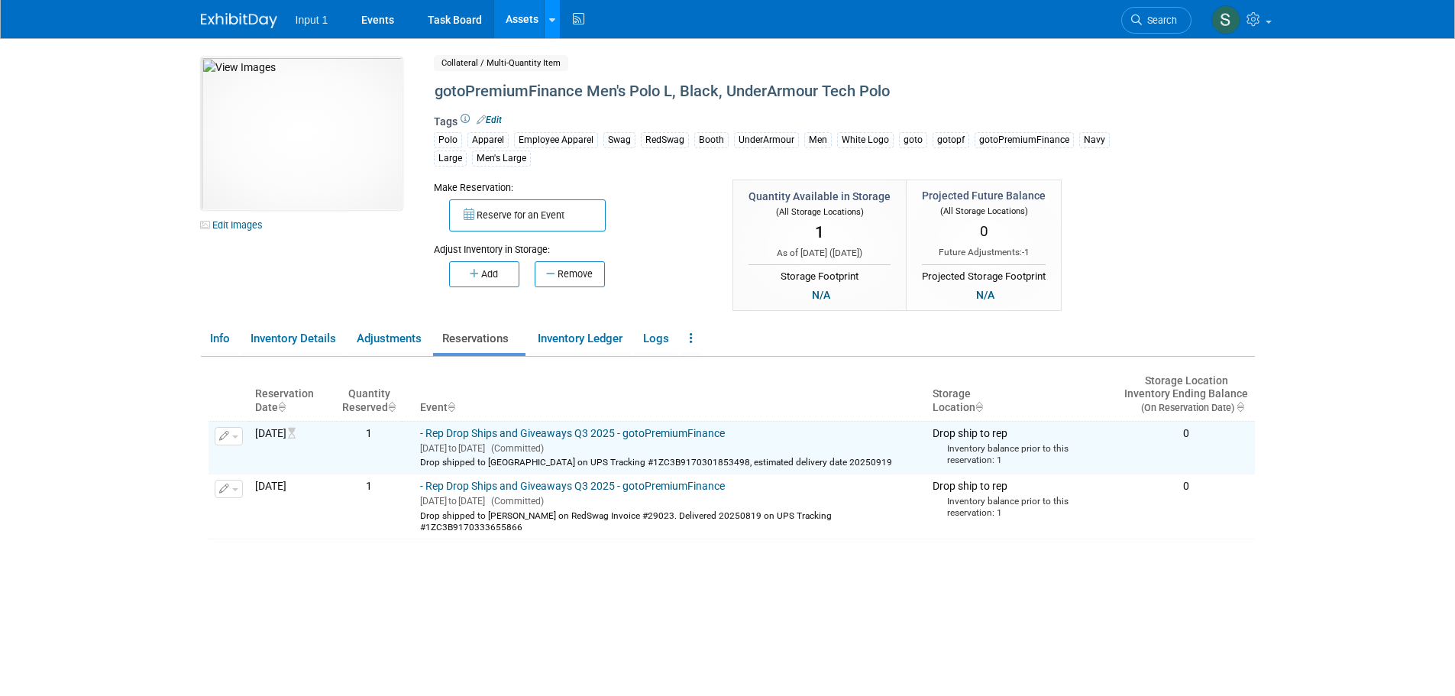
click at [552, 33] on link at bounding box center [552, 19] width 16 height 38
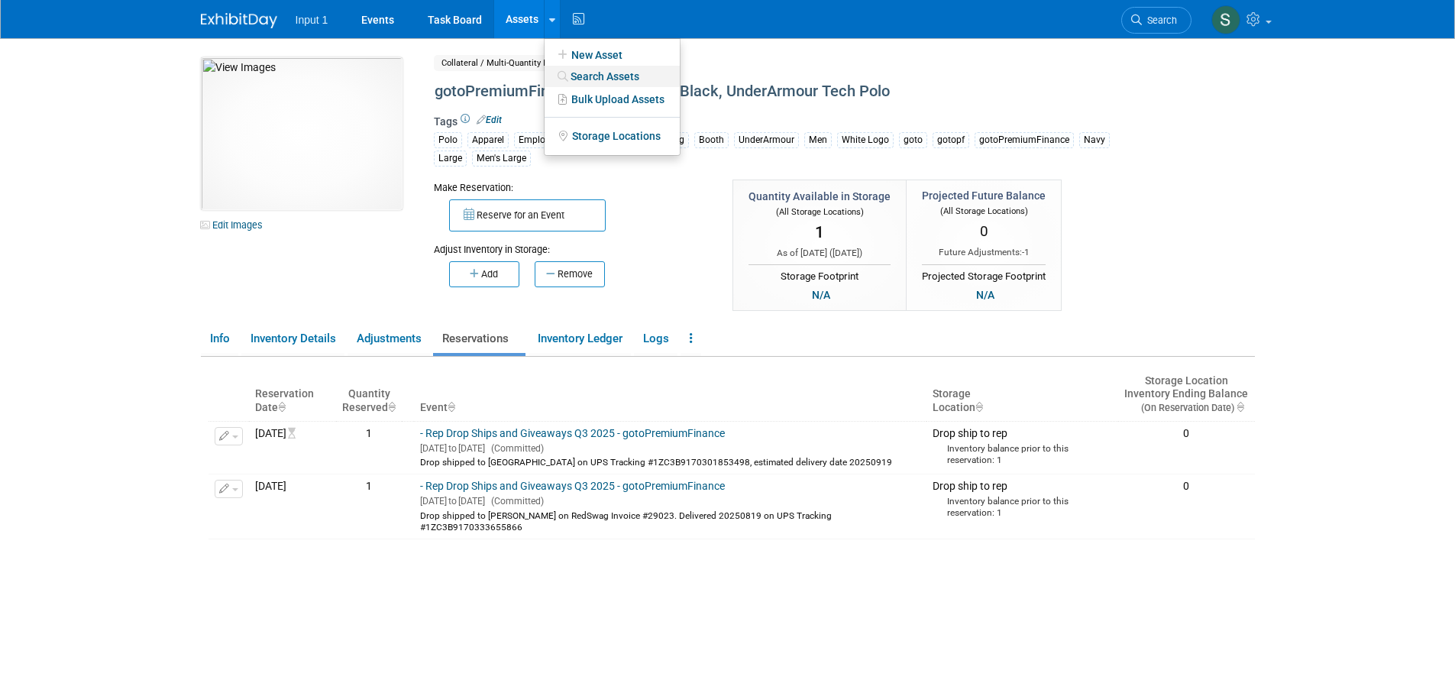
click at [582, 74] on link "Search Assets" at bounding box center [612, 76] width 135 height 21
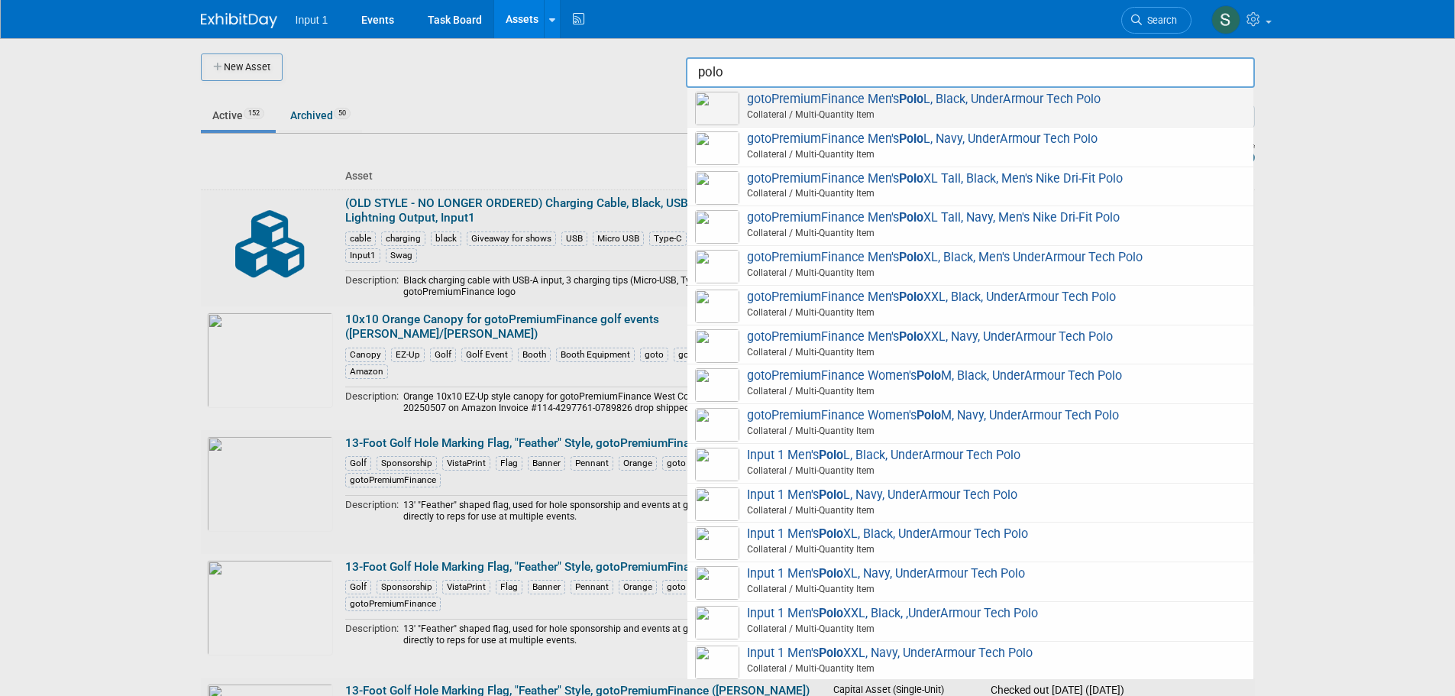
click at [873, 99] on span "gotoPremiumFinance Men's Polo L, Black, UnderArmour Tech Polo Collateral / Mult…" at bounding box center [970, 107] width 551 height 31
type input "gotoPremiumFinance Men&#39;s Polo L, Black, UnderArmour Tech Polo"
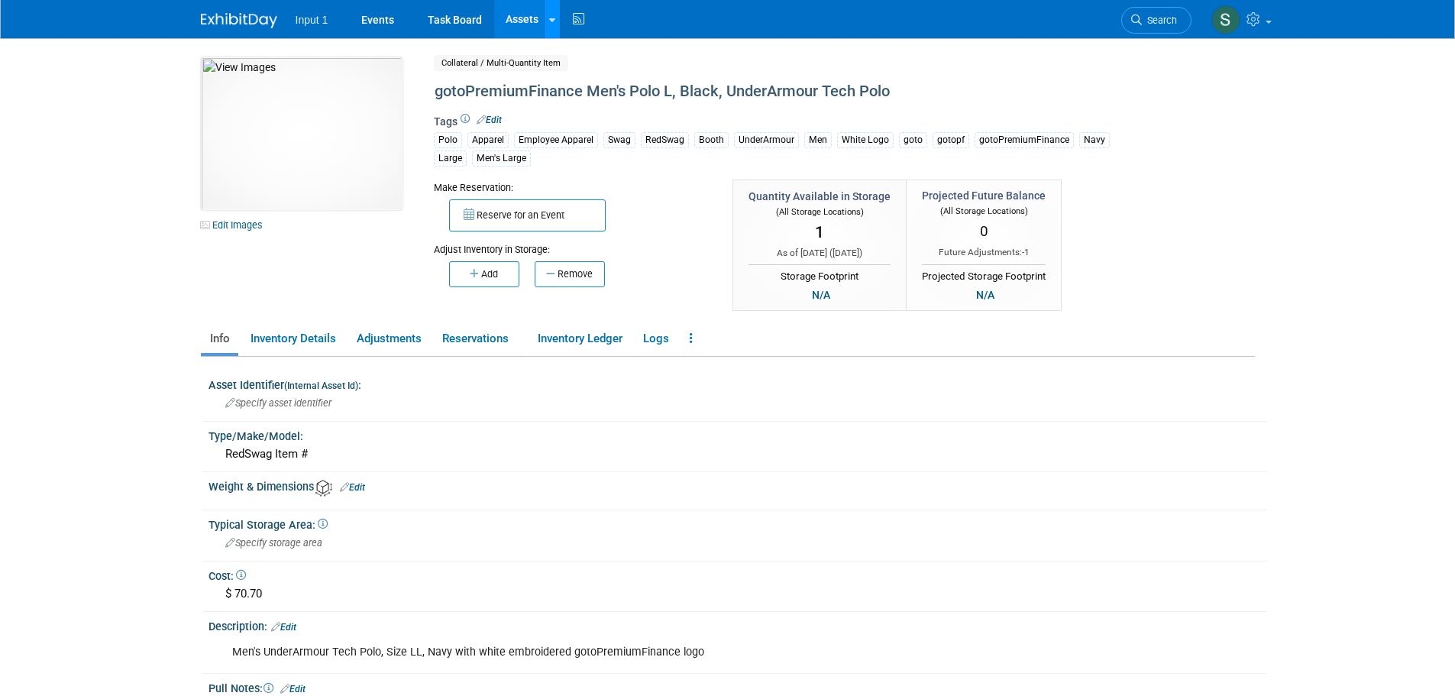
click at [551, 31] on link at bounding box center [552, 19] width 16 height 38
click at [557, 57] on icon at bounding box center [563, 55] width 17 height 11
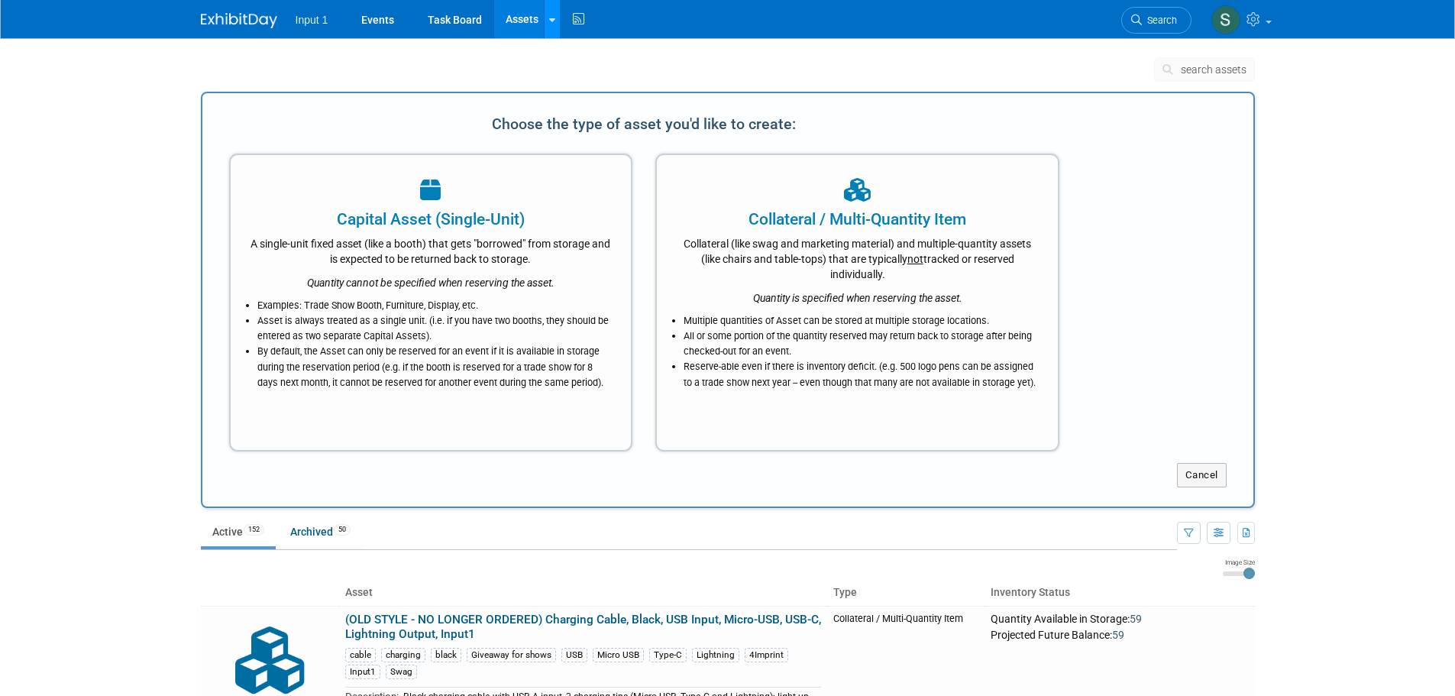
click at [553, 23] on icon at bounding box center [552, 20] width 6 height 10
click at [574, 75] on link "Search Assets" at bounding box center [612, 76] width 135 height 21
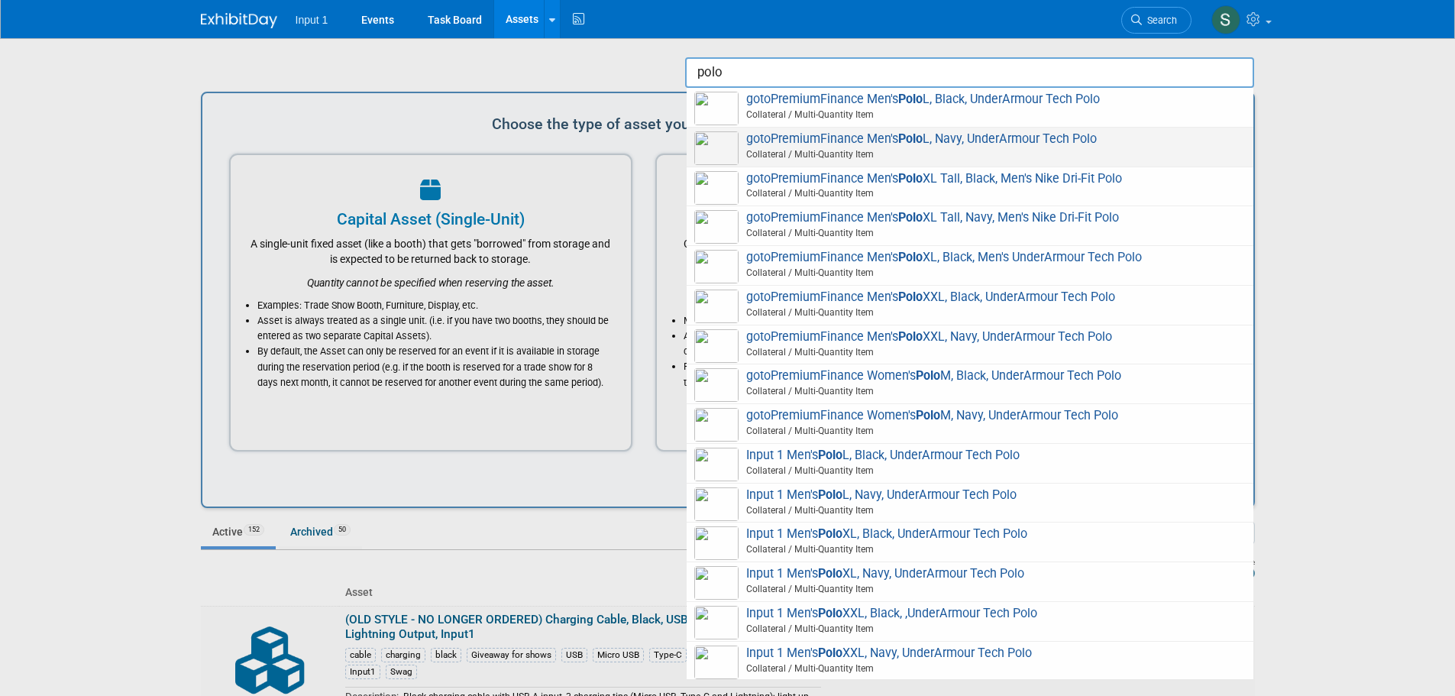
click at [958, 151] on span "Collateral / Multi-Quantity Item" at bounding box center [972, 154] width 546 height 14
type input "gotoPremiumFinance Men&#39;s Polo L, Navy, UnderArmour Tech Polo"
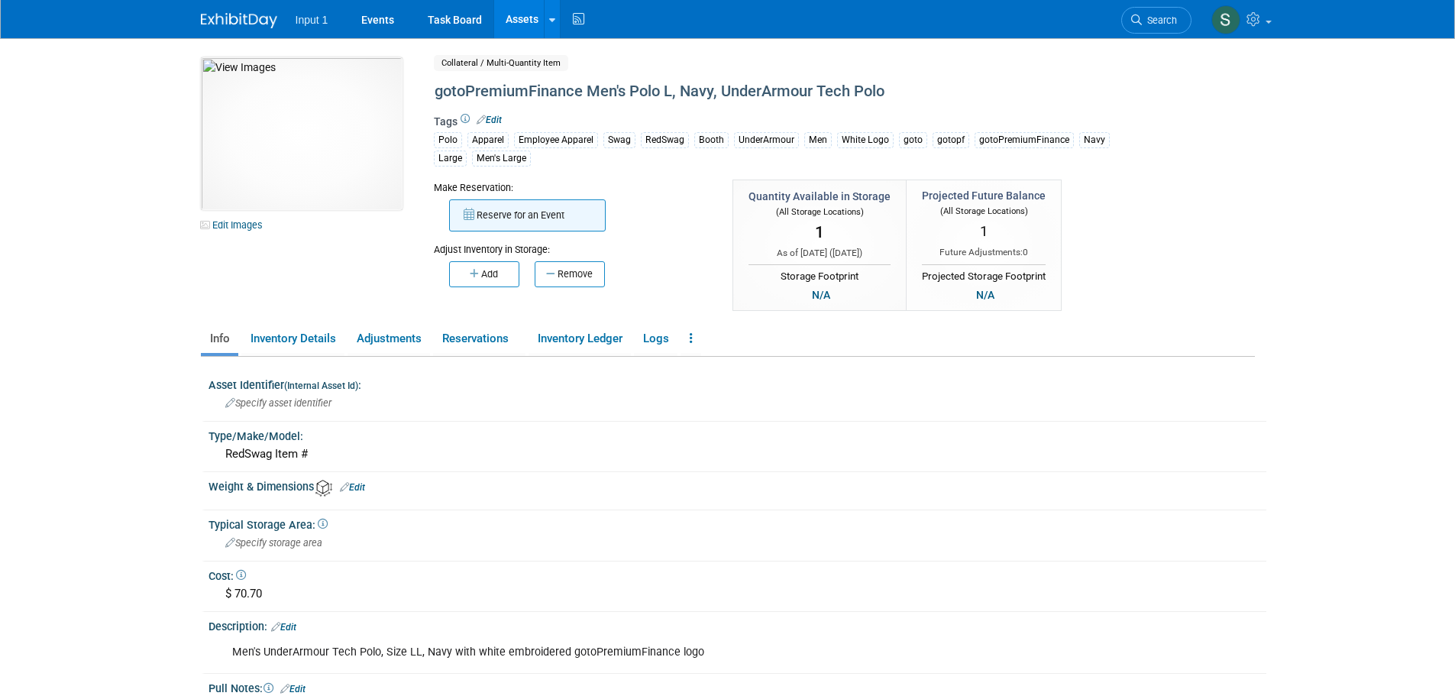
click at [504, 219] on button "Reserve for an Event" at bounding box center [527, 215] width 157 height 32
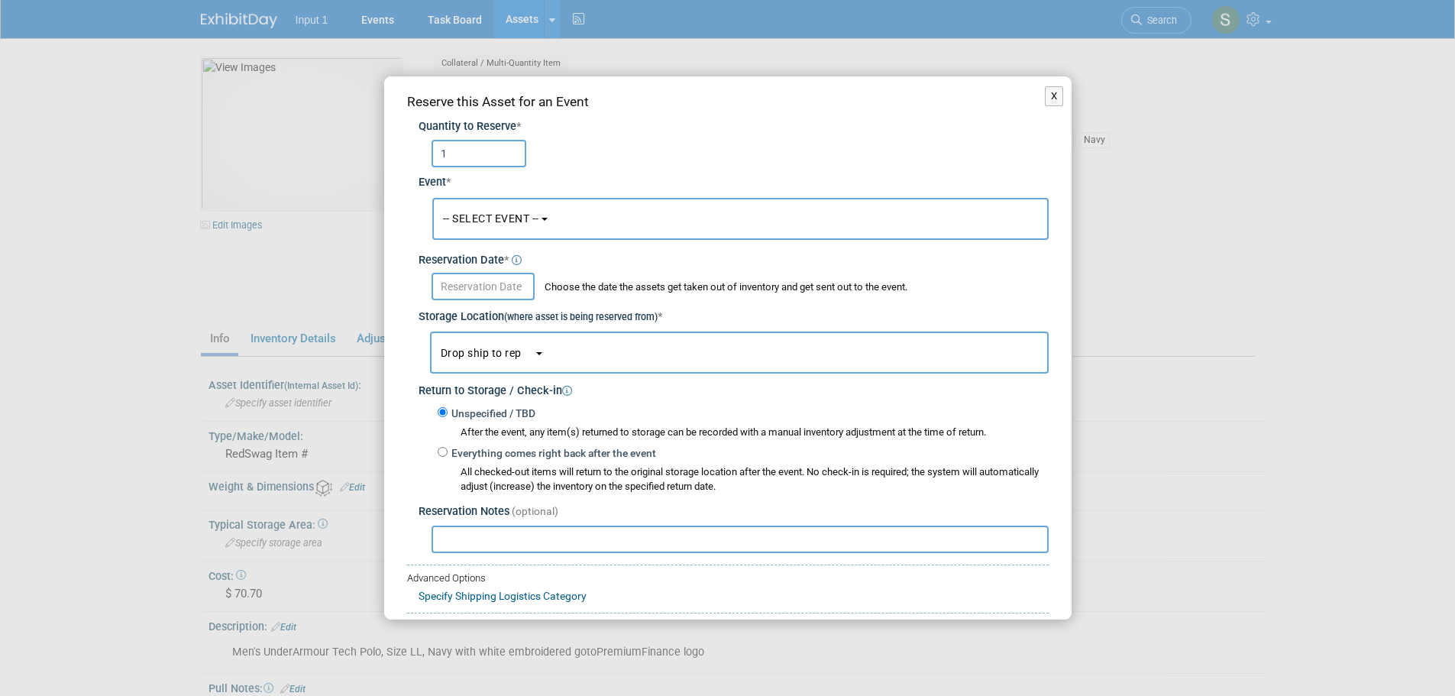
type input "1"
click at [458, 222] on span "-- SELECT EVENT --" at bounding box center [491, 218] width 96 height 12
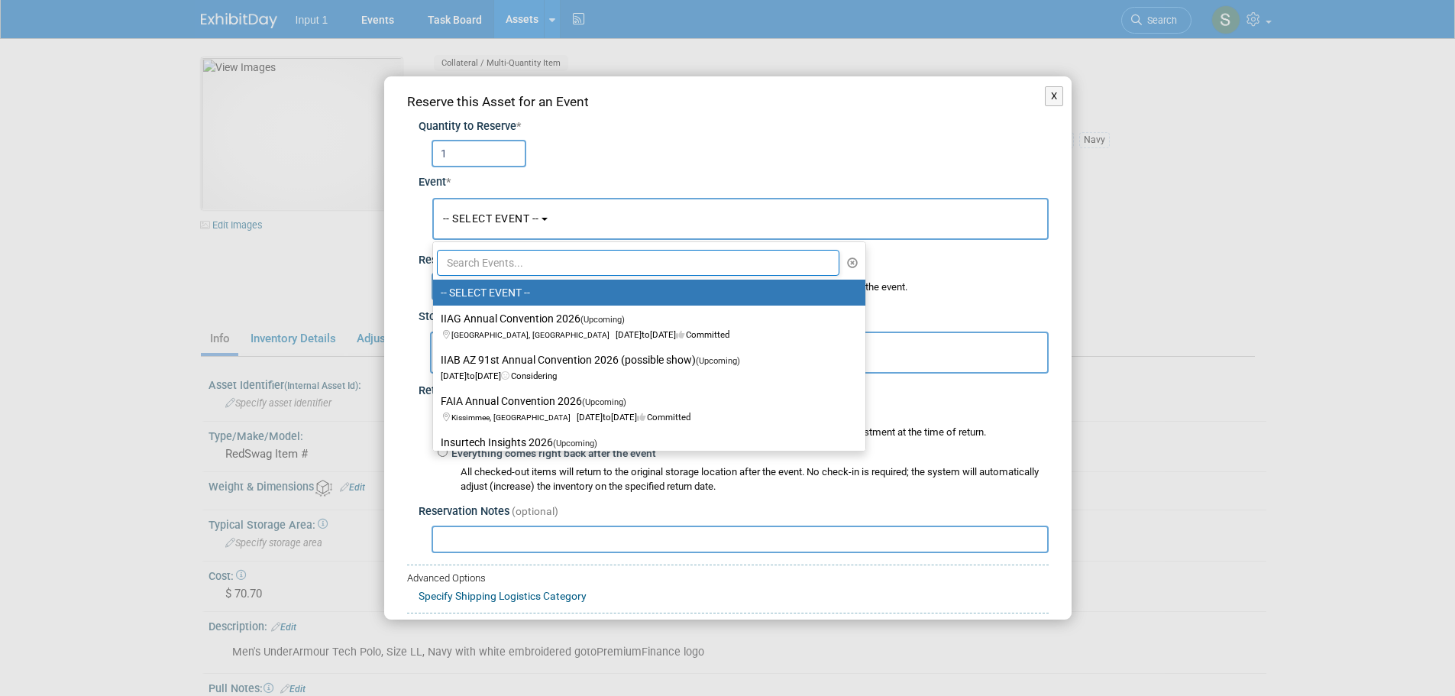
click at [473, 264] on input "text" at bounding box center [638, 263] width 403 height 26
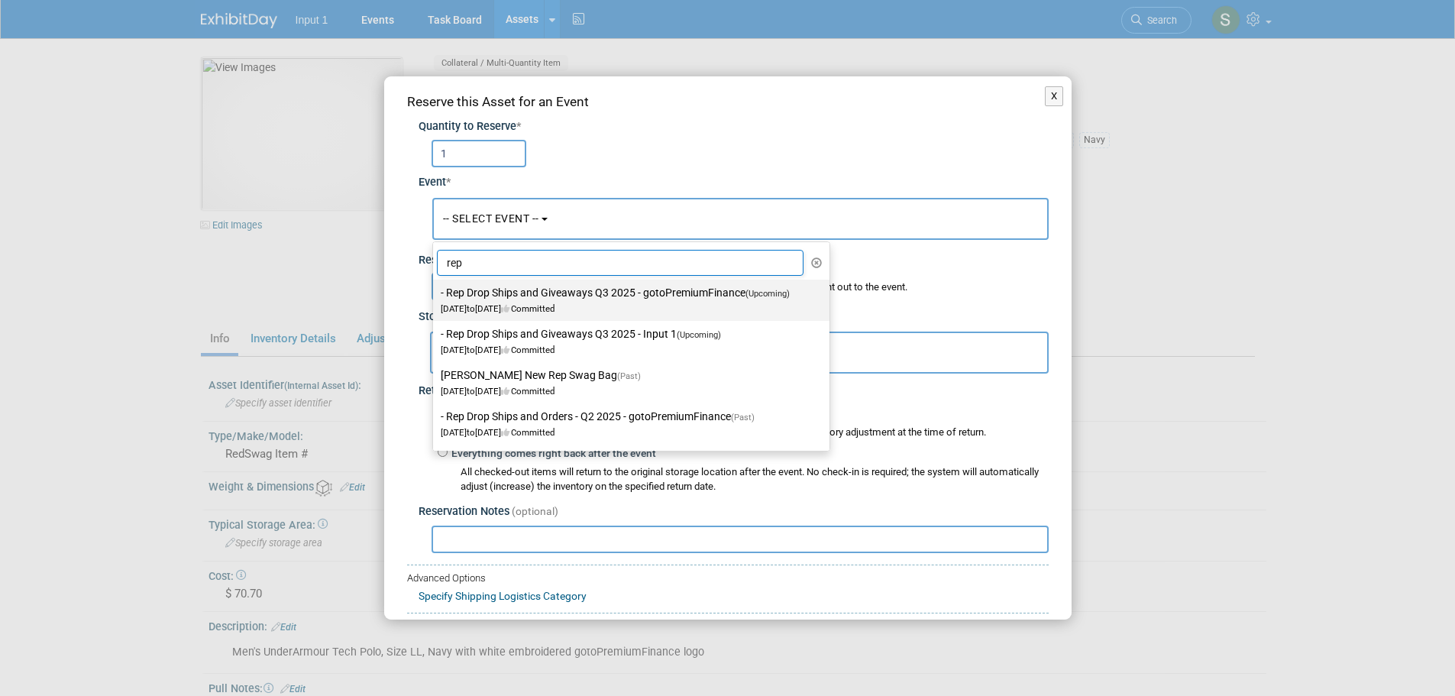
type input "rep"
click at [510, 300] on label "- Rep Drop Ships and Giveaways Q3 2025 - gotoPremiumFinance (Upcoming) [DATE] t…" at bounding box center [628, 300] width 374 height 35
click at [436, 298] on input "- Rep Drop Ships and Giveaways Q3 2025 - gotoPremiumFinance (Upcoming) [DATE] t…" at bounding box center [431, 293] width 10 height 10
select select "11146711"
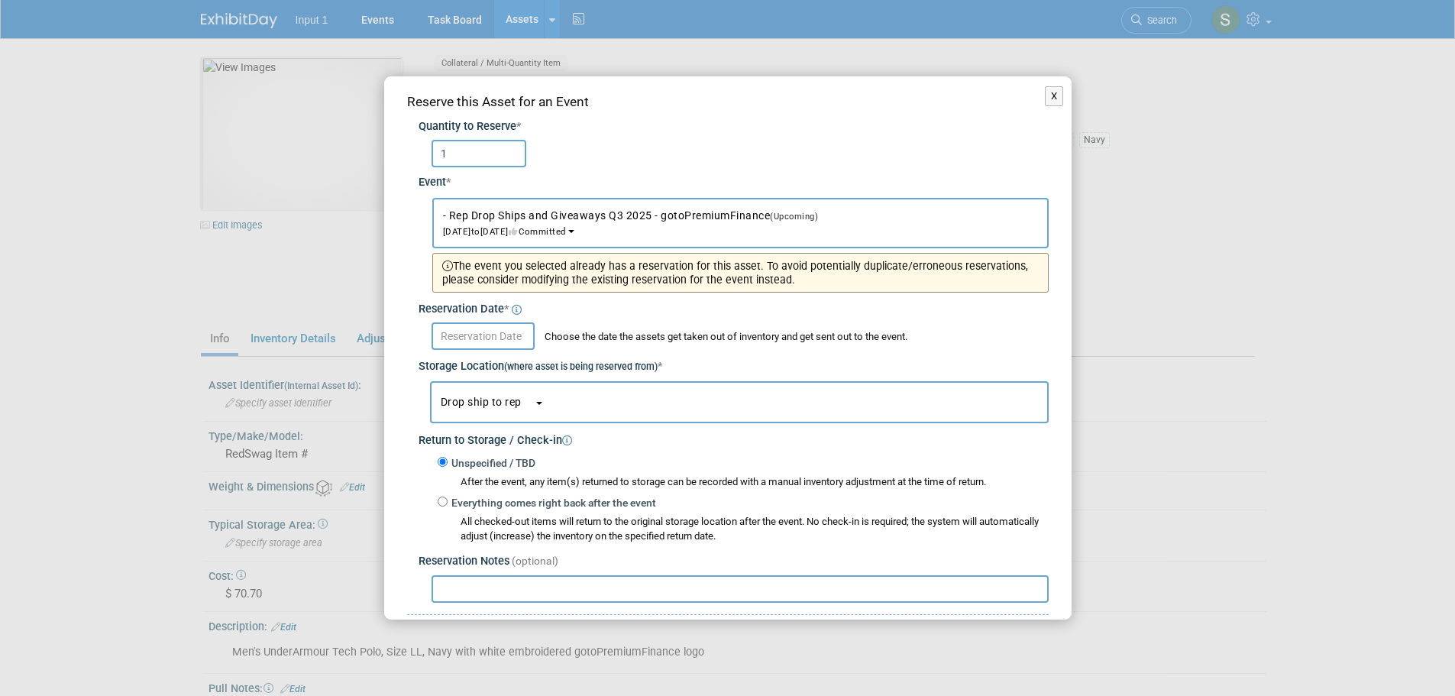
click at [463, 338] on input "text" at bounding box center [483, 336] width 103 height 28
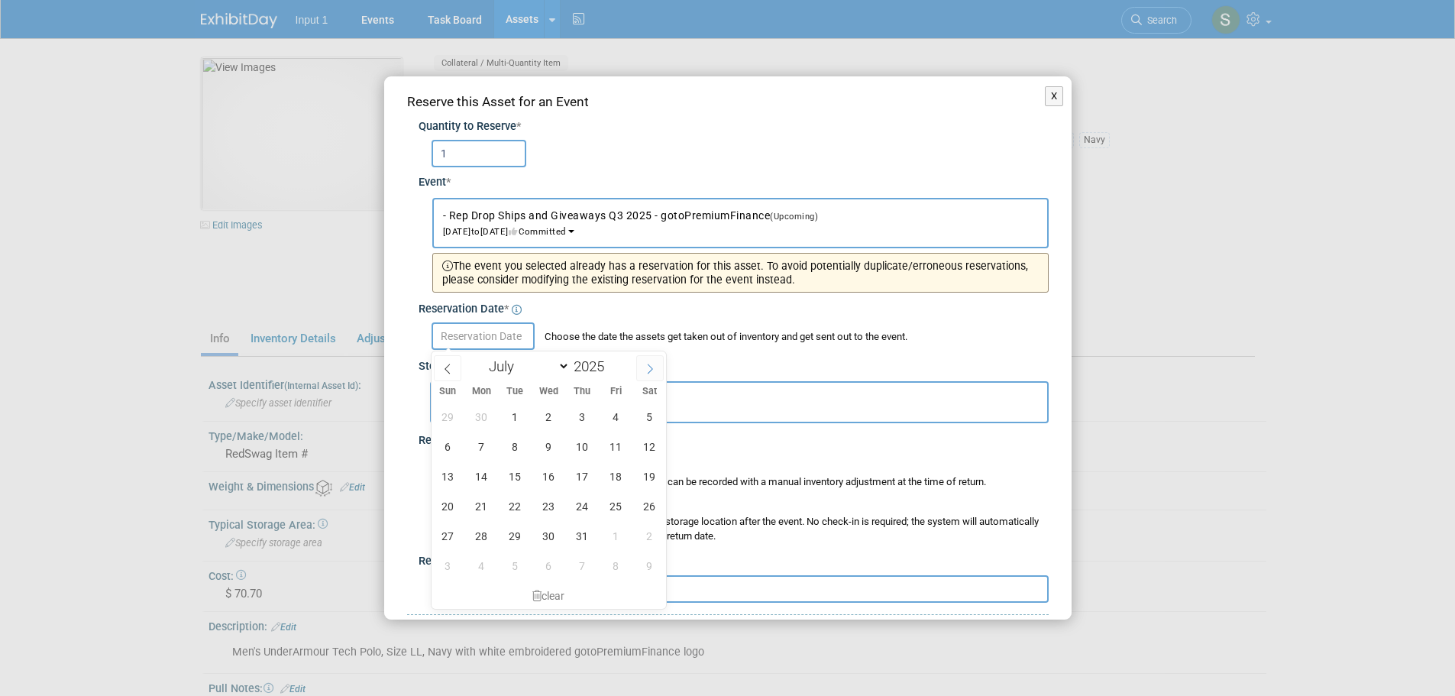
click at [644, 361] on span at bounding box center [650, 368] width 28 height 26
click at [644, 363] on span at bounding box center [650, 368] width 28 height 26
select select "8"
click at [473, 478] on span "15" at bounding box center [482, 476] width 30 height 30
type input "[DATE]"
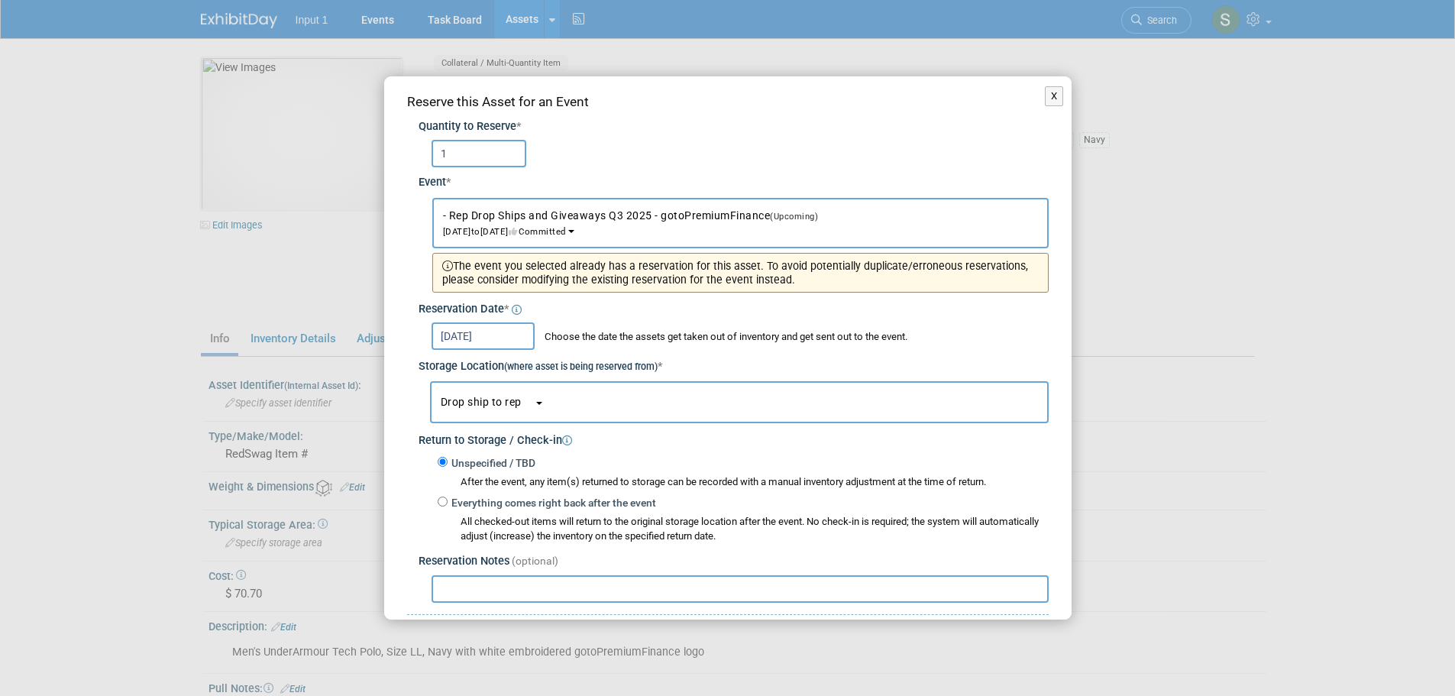
click at [483, 593] on input "text" at bounding box center [740, 589] width 617 height 28
paste input "Drop shipped to [GEOGRAPHIC_DATA] on UPS Tracking #1ZC3B9170301853498, estimate…"
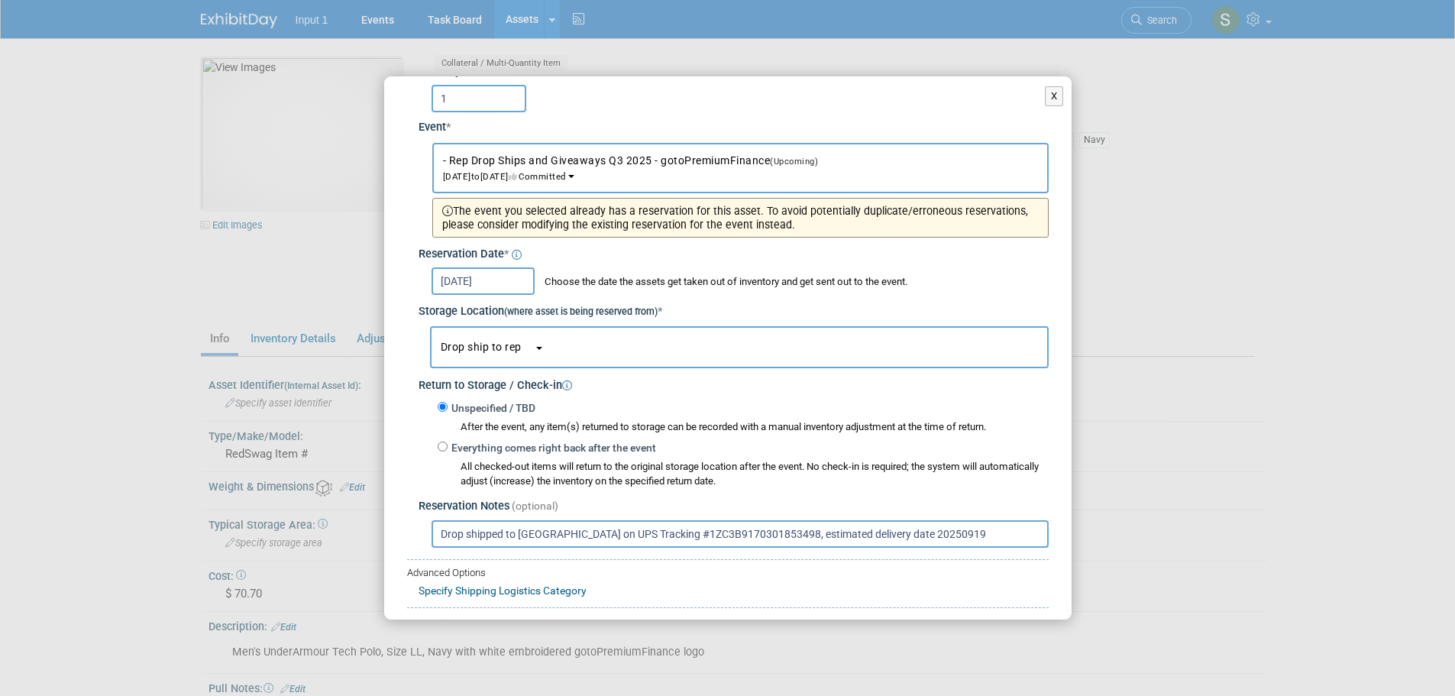
scroll to position [132, 0]
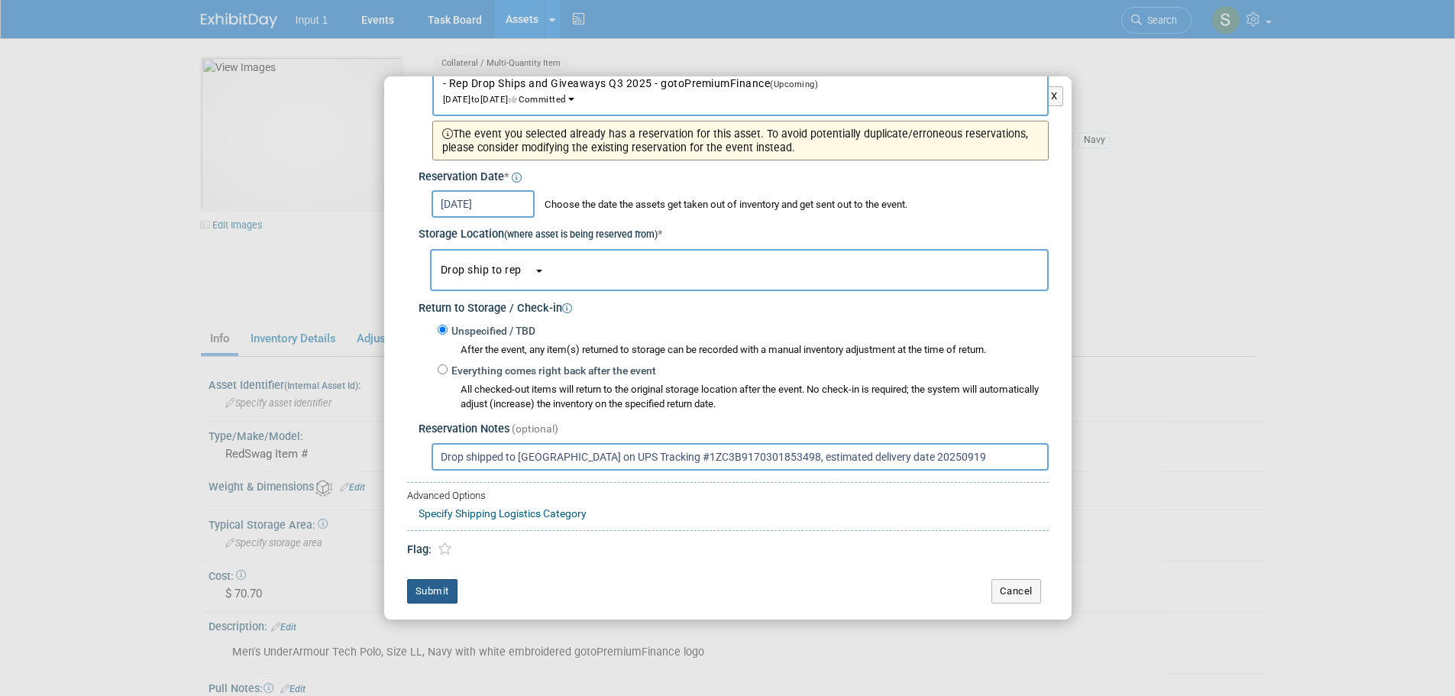
type input "Drop shipped to [GEOGRAPHIC_DATA] on UPS Tracking #1ZC3B9170301853498, estimate…"
click at [440, 591] on button "Submit" at bounding box center [432, 591] width 50 height 24
